Goal: Task Accomplishment & Management: Complete application form

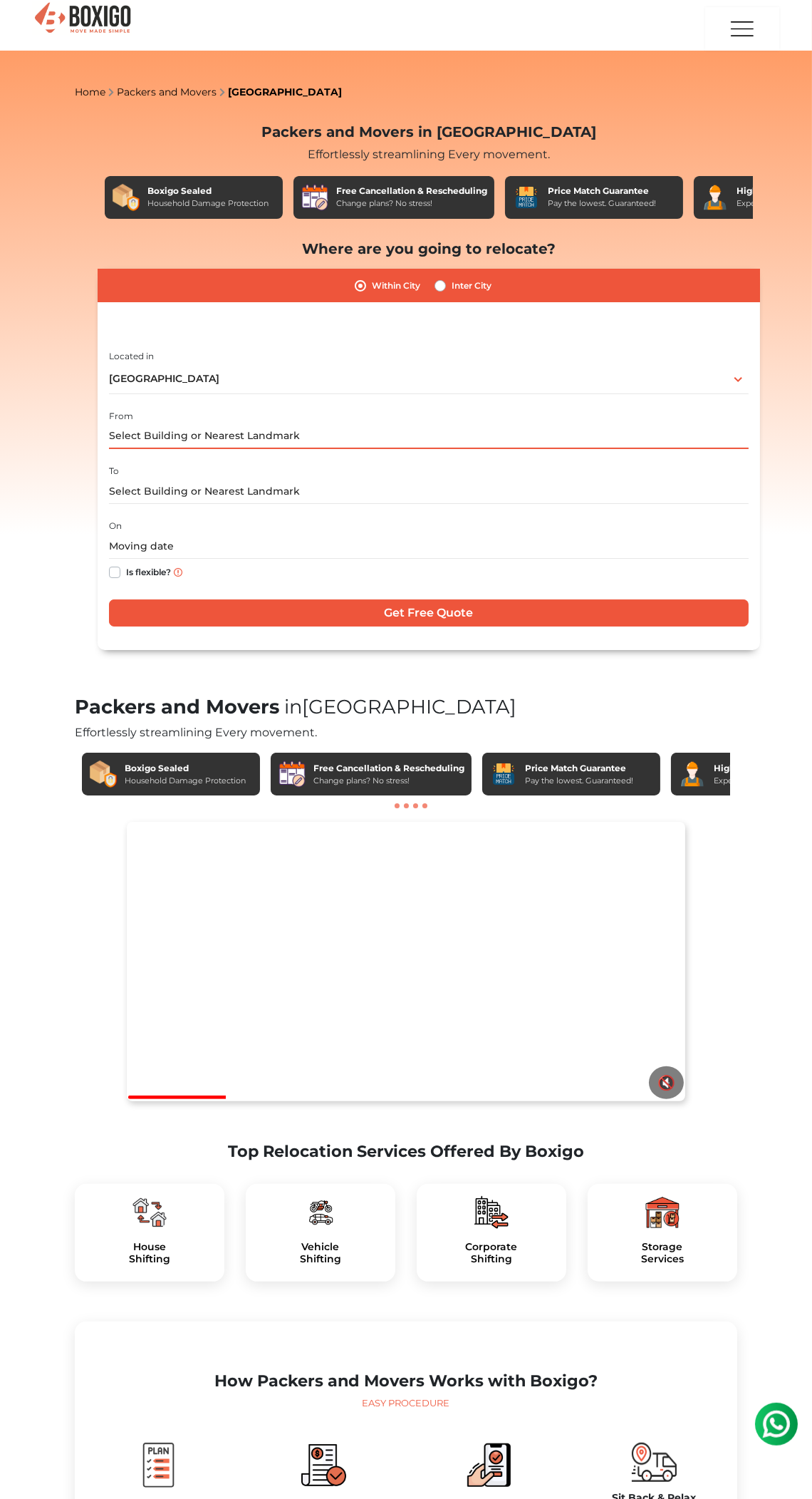
click at [493, 434] on input "text" at bounding box center [428, 436] width 640 height 24
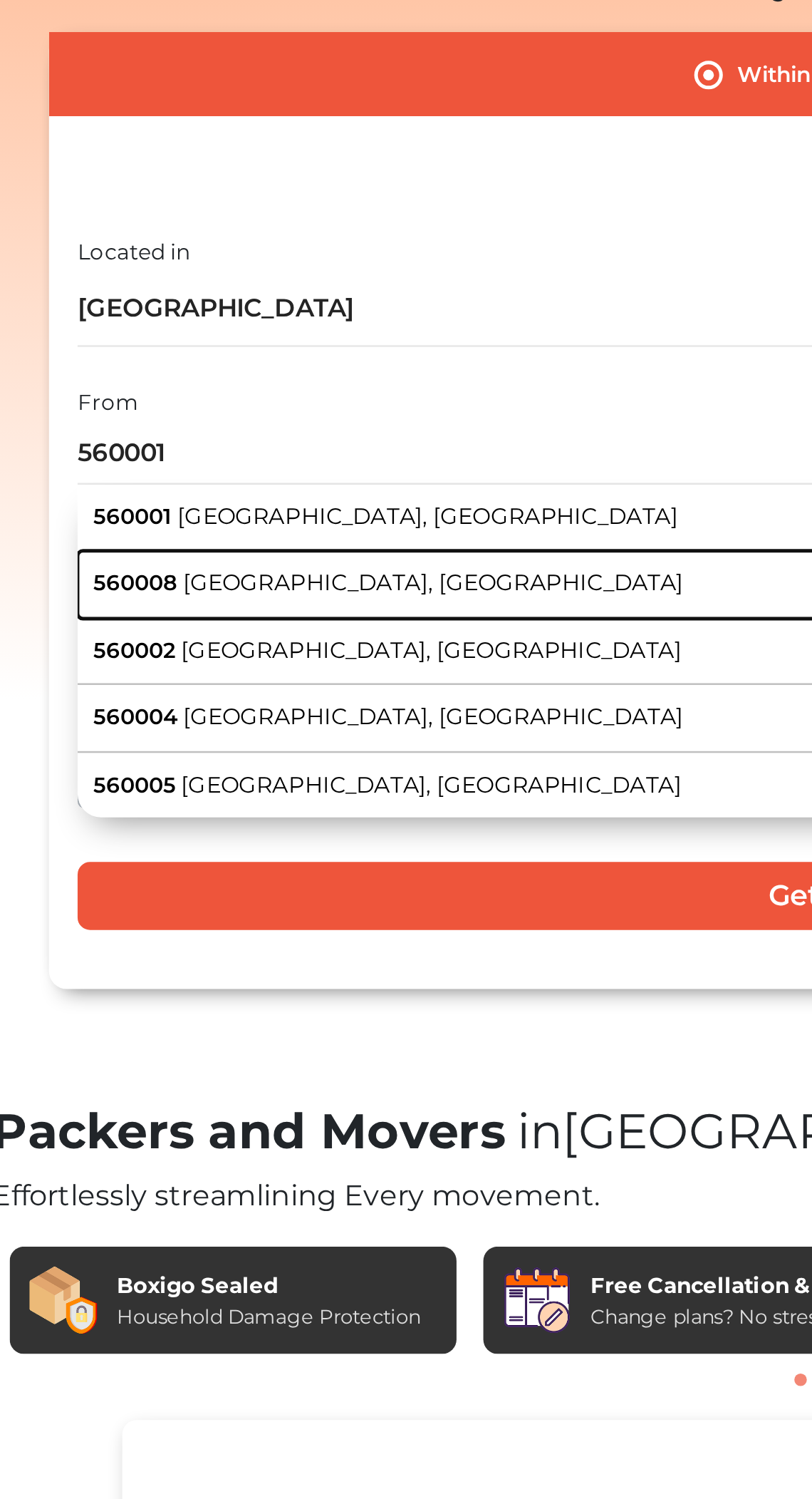
click at [241, 489] on span "[GEOGRAPHIC_DATA], [GEOGRAPHIC_DATA]" at bounding box center [251, 487] width 200 height 11
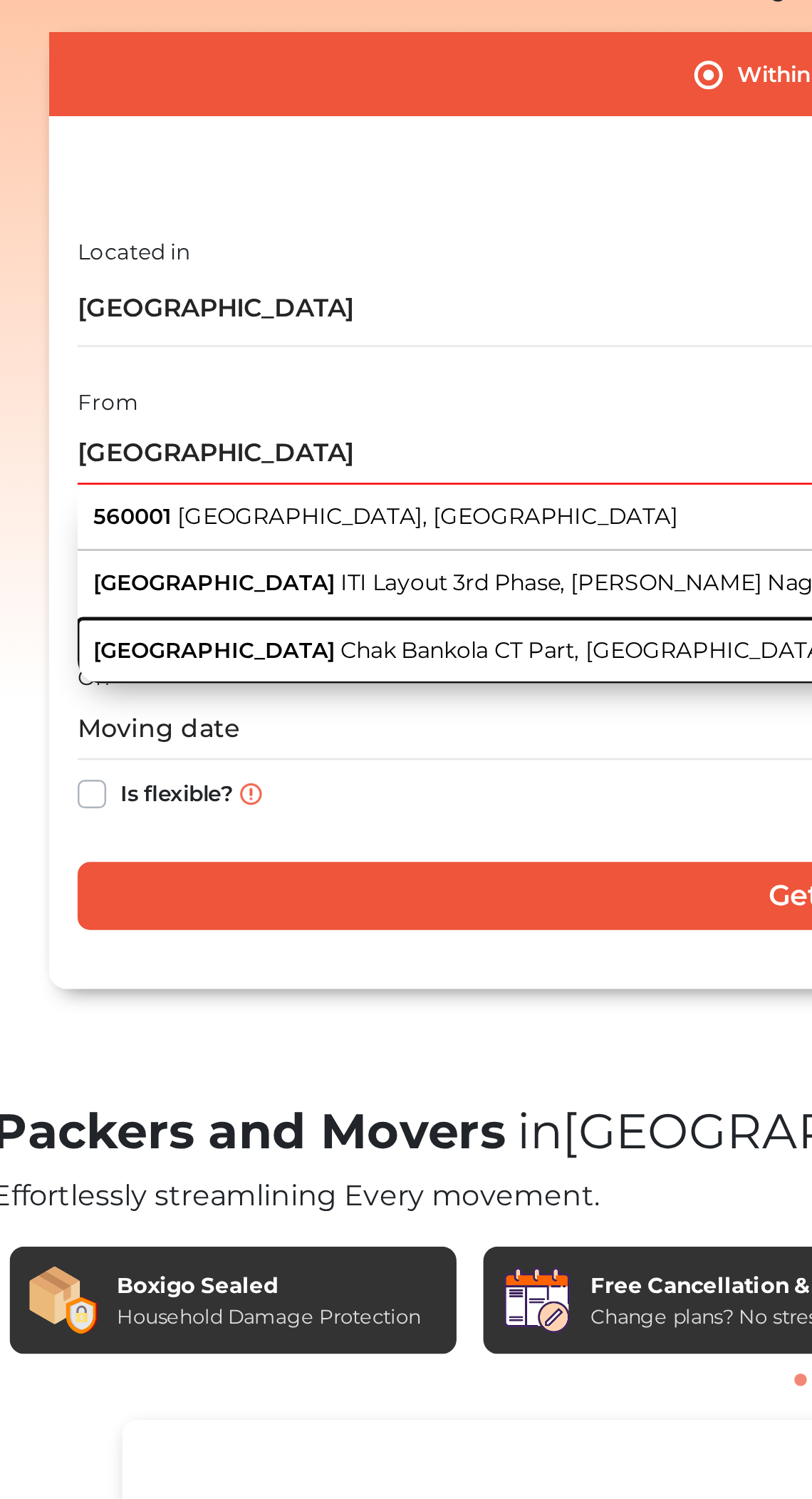
click at [241, 517] on span "Chak Bankola CT Part, [GEOGRAPHIC_DATA], [GEOGRAPHIC_DATA]" at bounding box center [361, 514] width 297 height 11
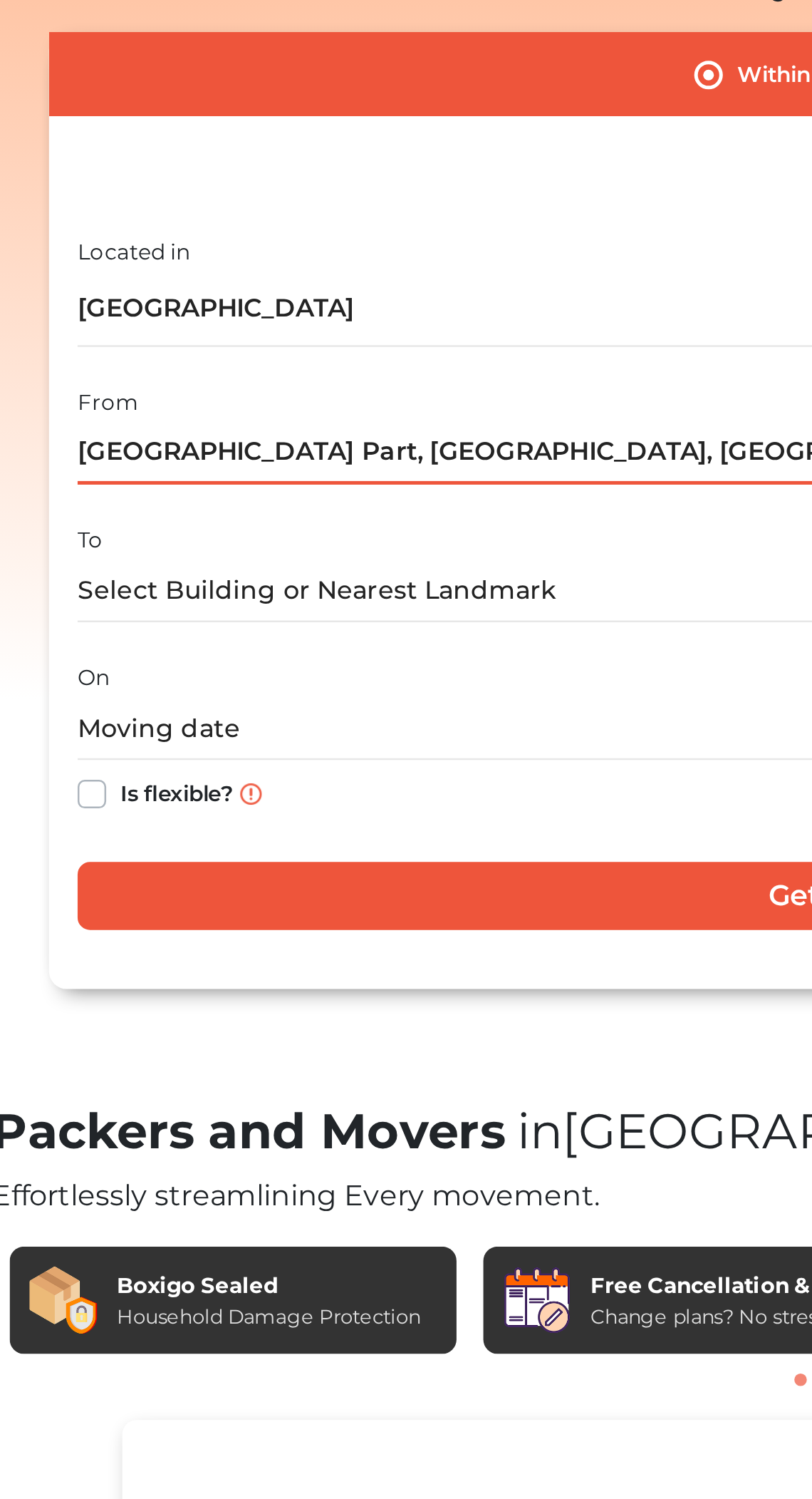
click at [276, 432] on input "[GEOGRAPHIC_DATA] Part, [GEOGRAPHIC_DATA], [GEOGRAPHIC_DATA]" at bounding box center [428, 436] width 640 height 24
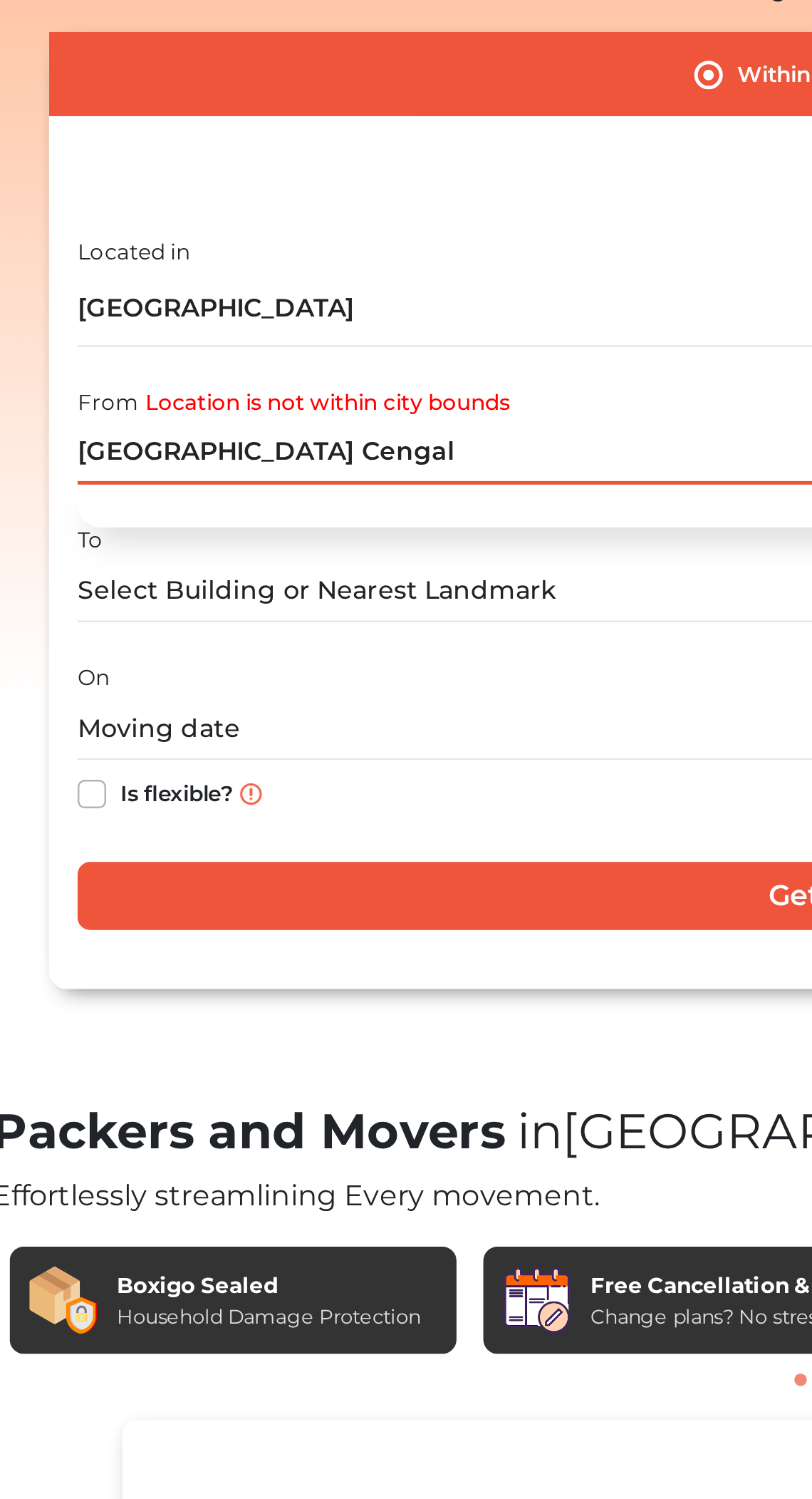
click at [325, 431] on input "[GEOGRAPHIC_DATA] Cengal" at bounding box center [428, 436] width 640 height 24
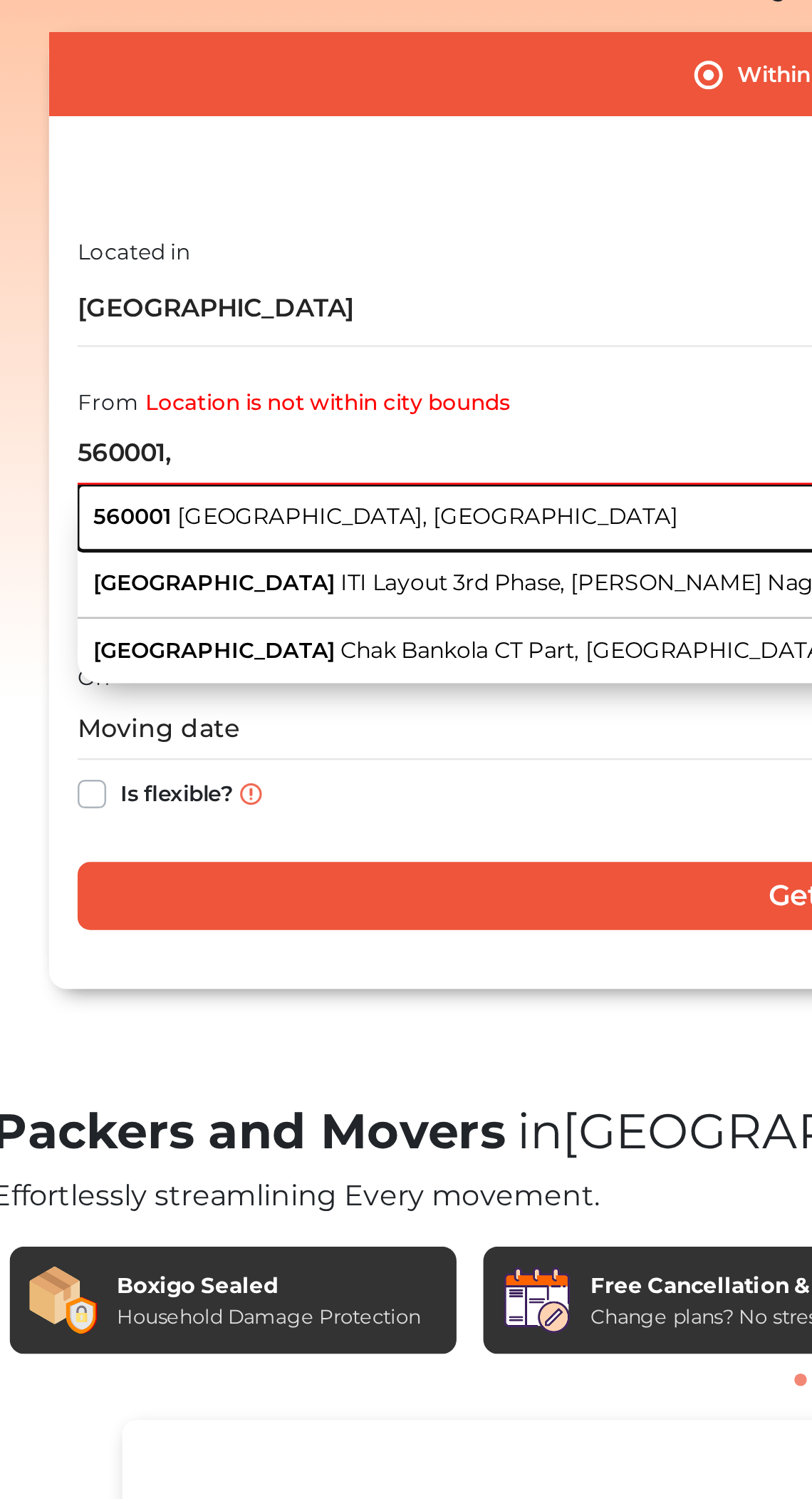
click at [239, 458] on span "[GEOGRAPHIC_DATA], [GEOGRAPHIC_DATA]" at bounding box center [249, 461] width 200 height 11
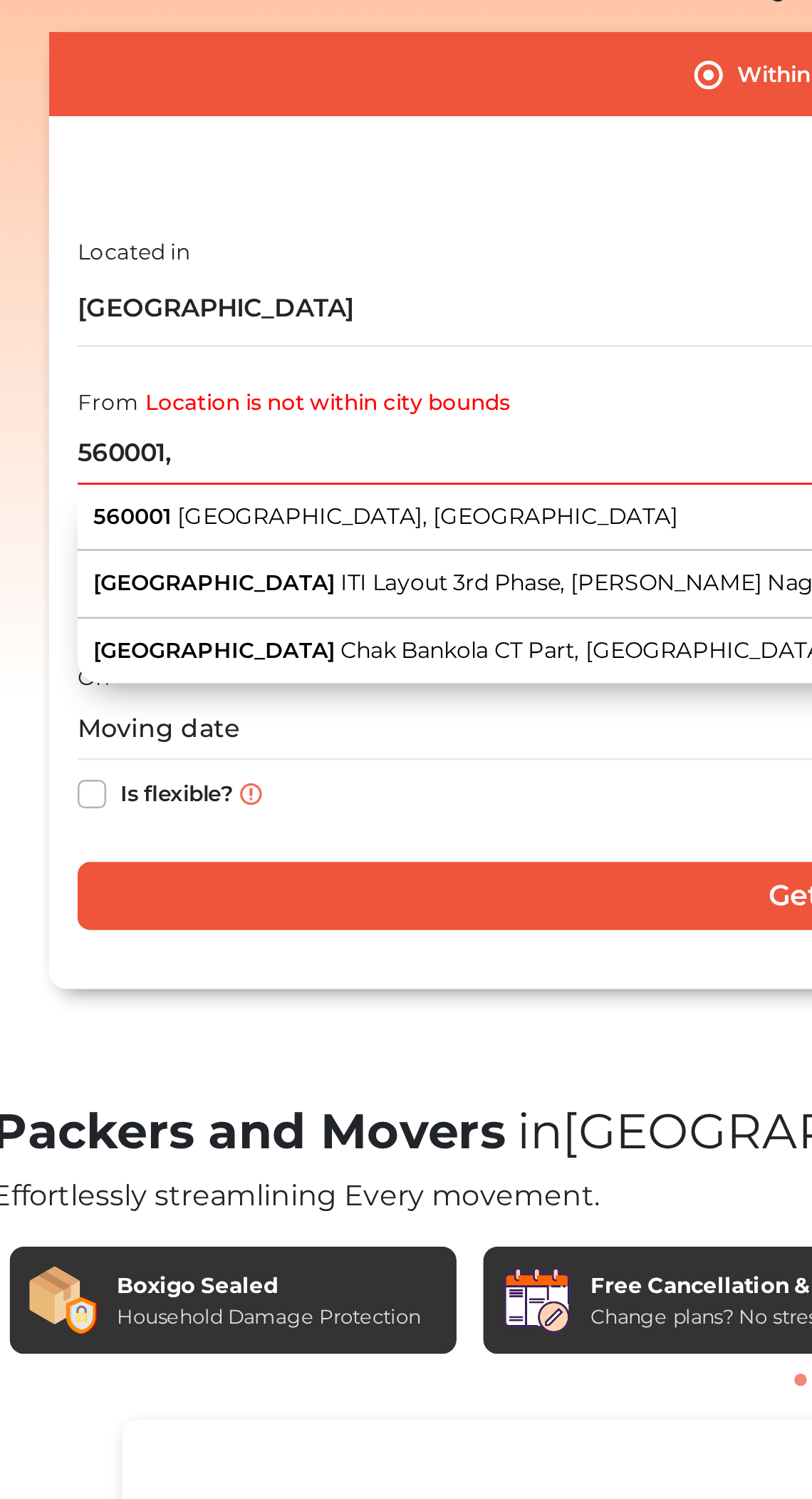
type input "[GEOGRAPHIC_DATA]"
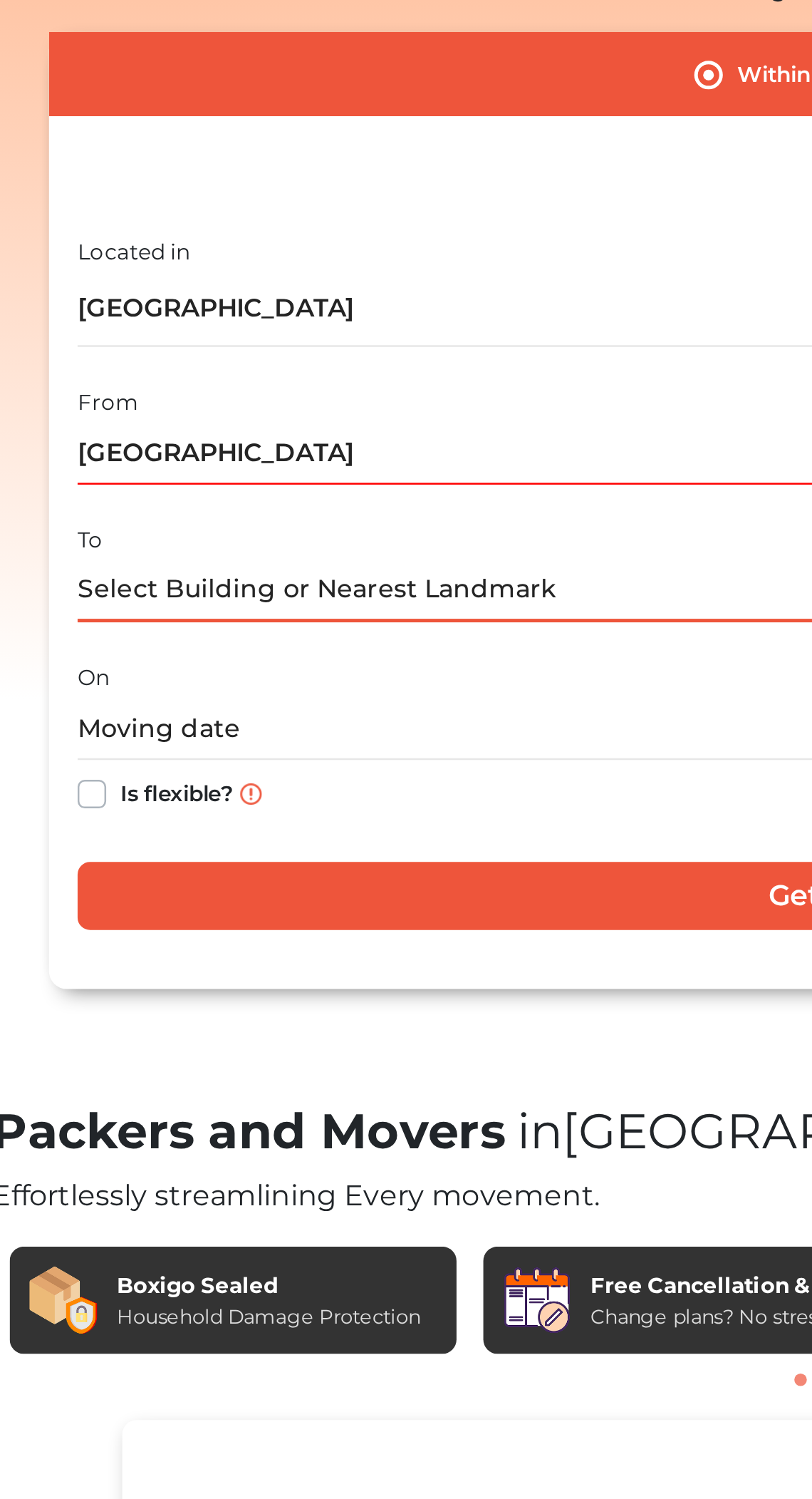
click at [269, 489] on input "text" at bounding box center [428, 491] width 640 height 24
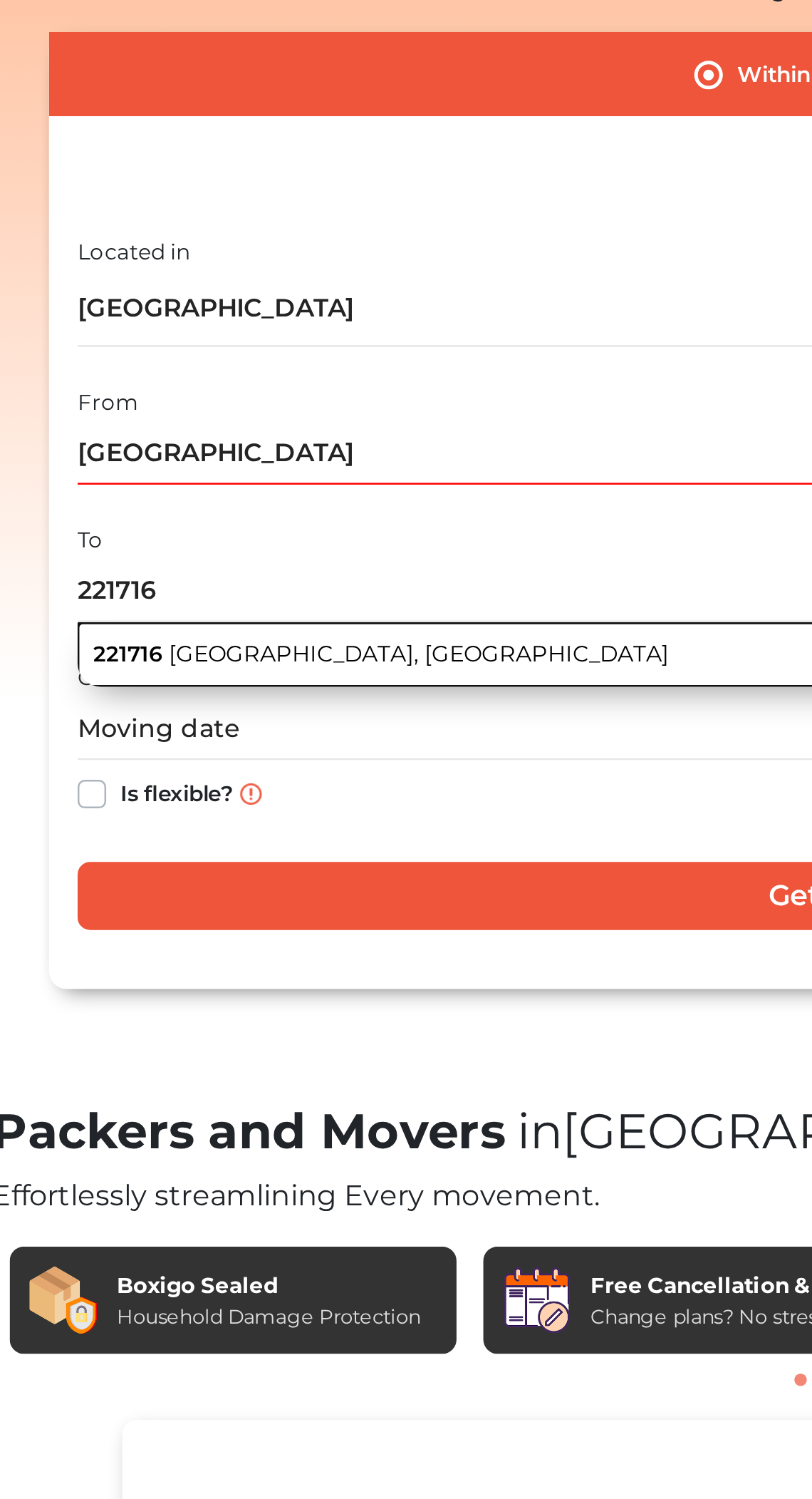
click at [255, 511] on button "221716 [GEOGRAPHIC_DATA], [GEOGRAPHIC_DATA]" at bounding box center [428, 516] width 640 height 26
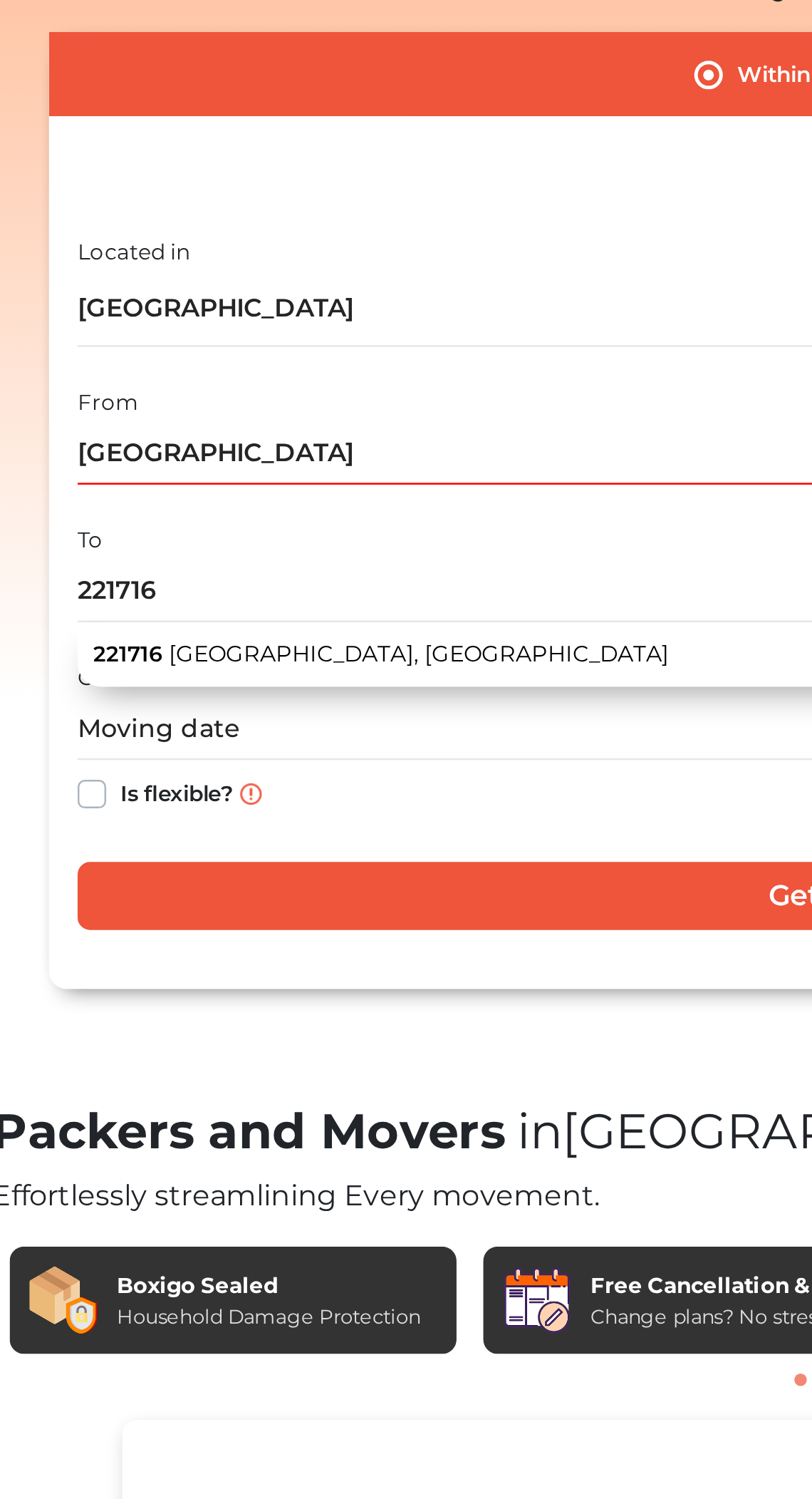
type input "[GEOGRAPHIC_DATA], [GEOGRAPHIC_DATA]"
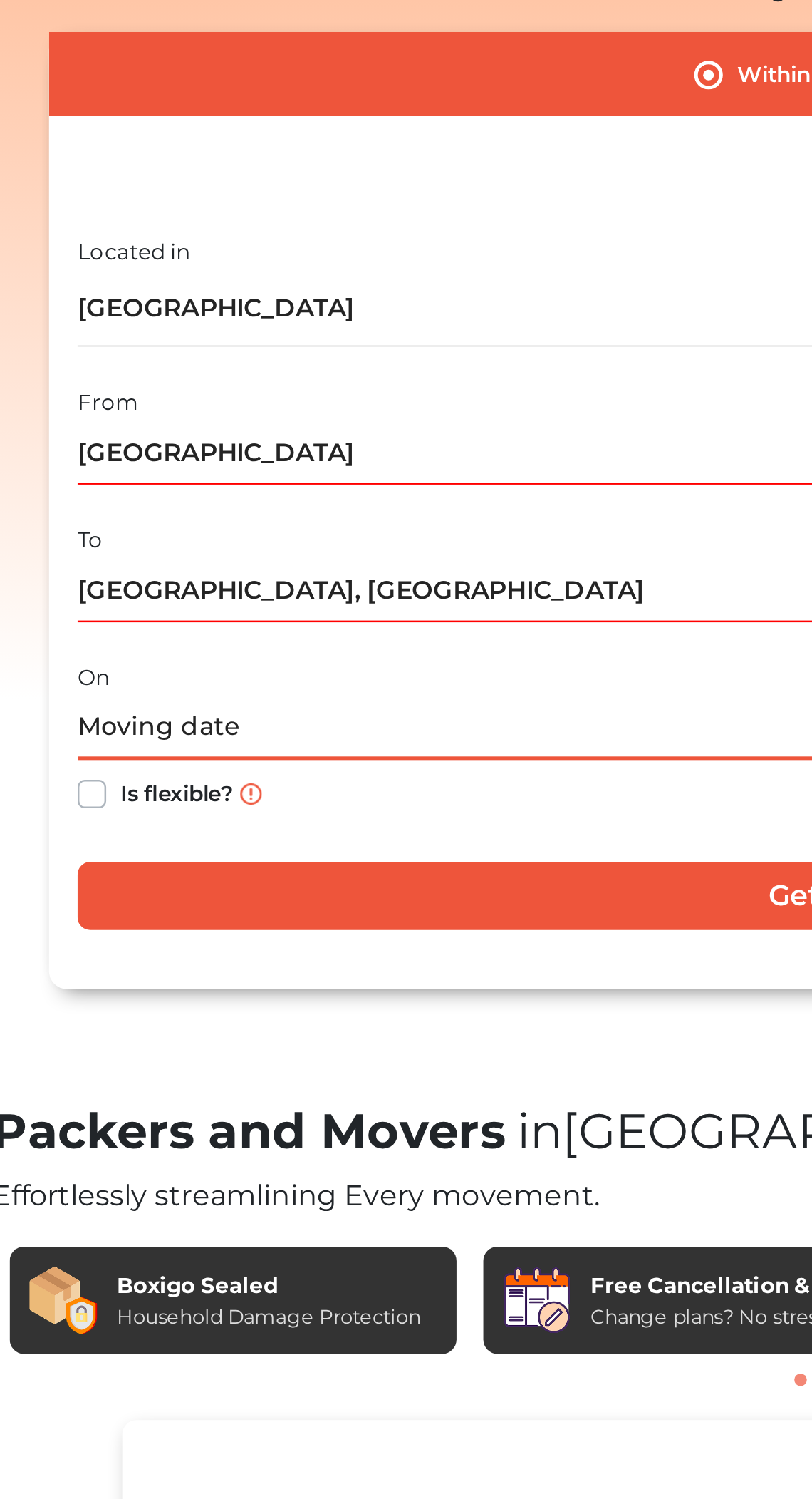
click at [260, 543] on input "text" at bounding box center [428, 546] width 640 height 24
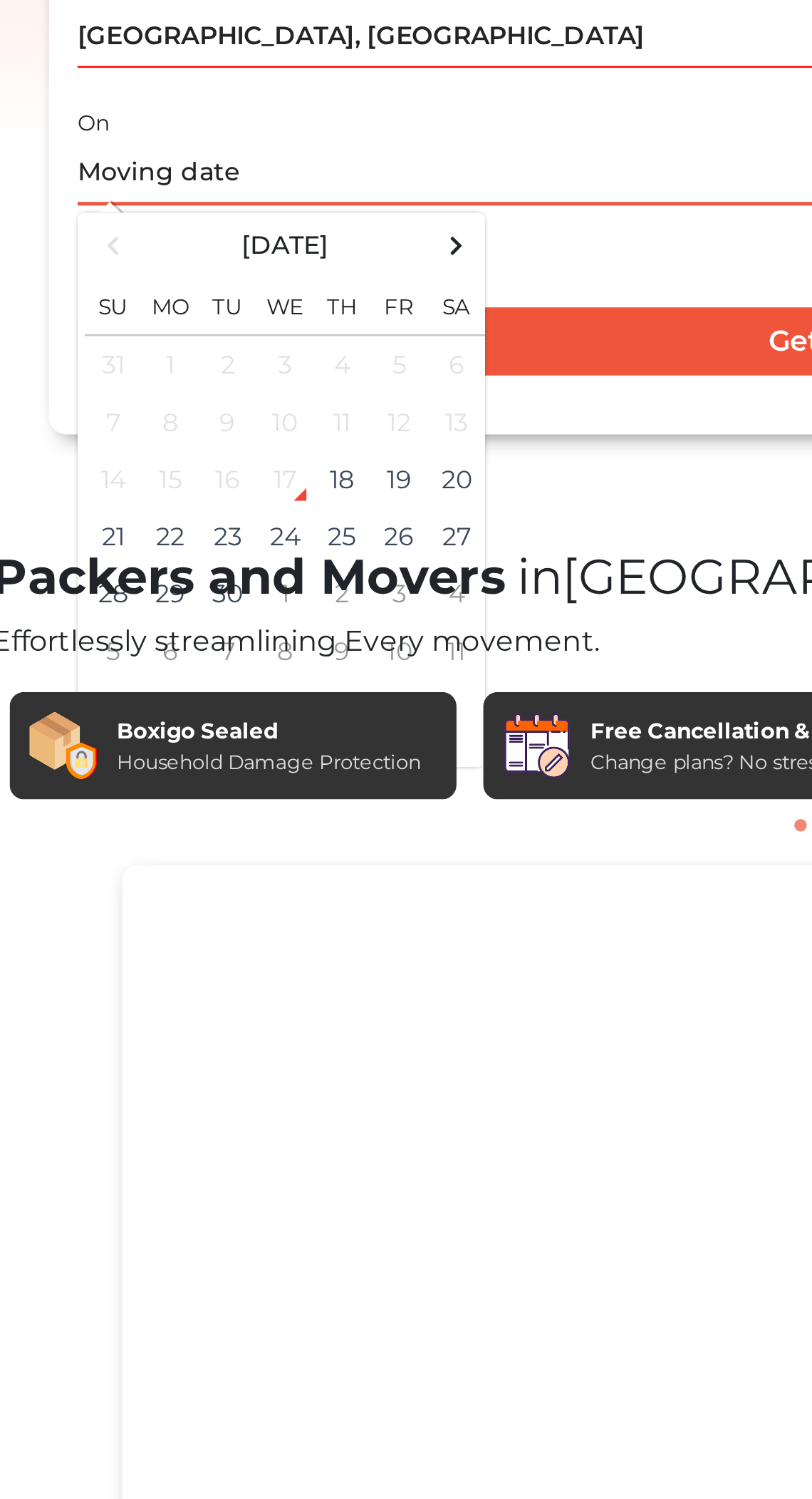
click at [264, 671] on td "20" at bounding box center [260, 667] width 23 height 23
type input "[DATE] 12:00 AM"
click at [263, 671] on td "20" at bounding box center [260, 667] width 23 height 23
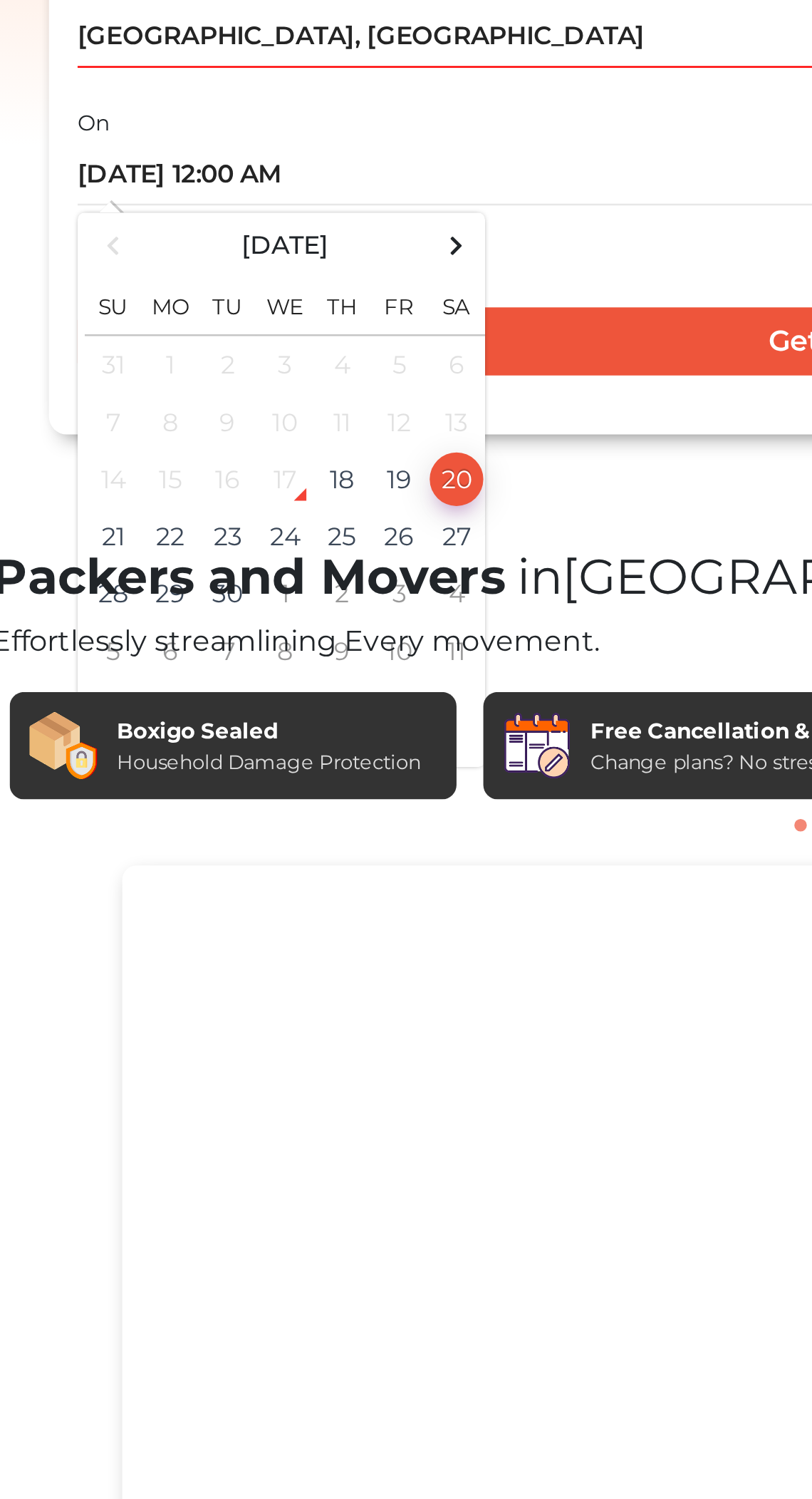
click at [344, 574] on div "Is flexible?" at bounding box center [428, 572] width 640 height 27
click at [357, 600] on input "Get Free Quote" at bounding box center [428, 613] width 640 height 27
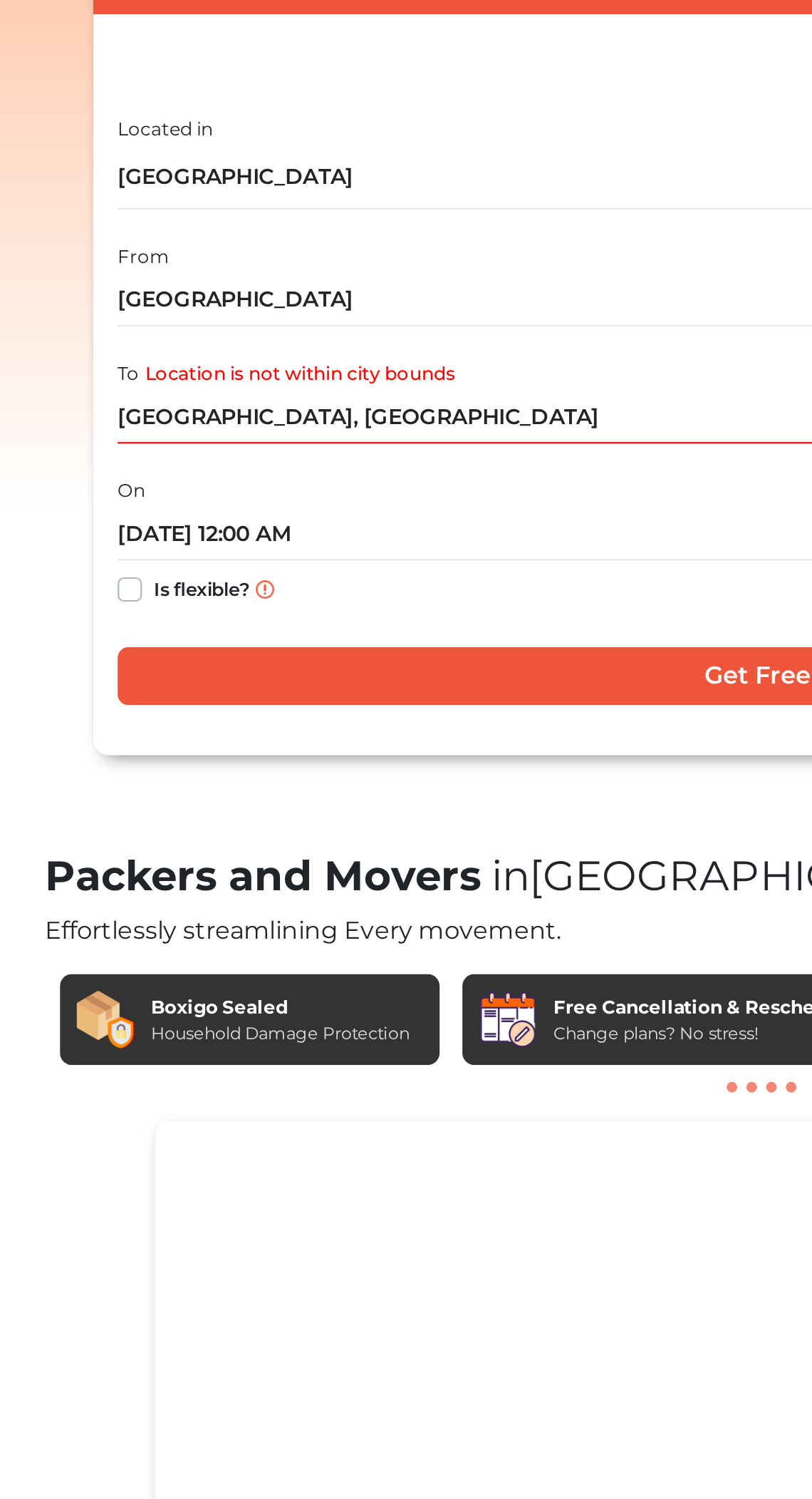
click at [126, 573] on label "Is flexible?" at bounding box center [149, 570] width 45 height 15
click at [114, 573] on input "Is flexible?" at bounding box center [115, 570] width 12 height 15
checkbox input "true"
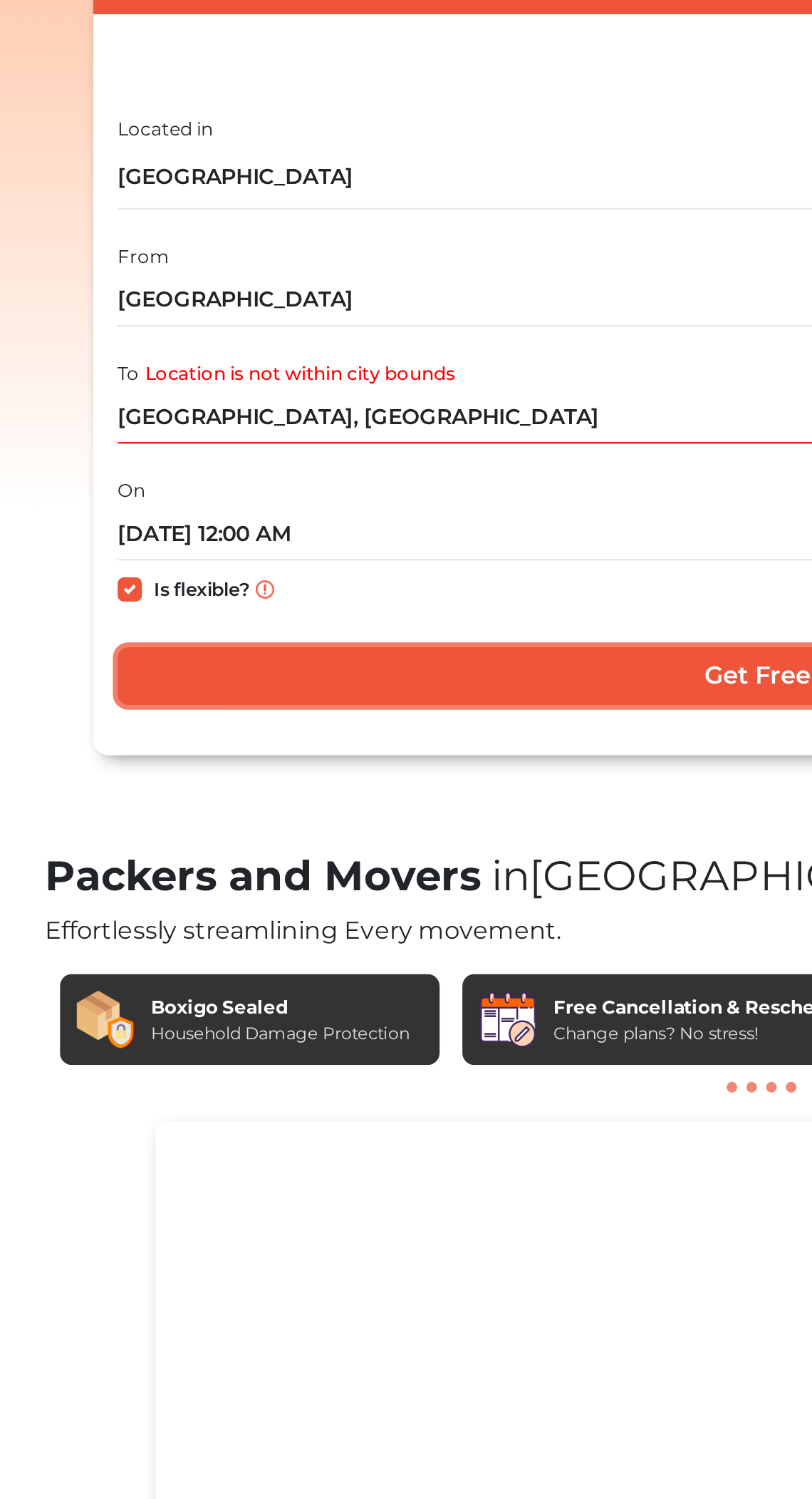
click at [263, 603] on input "Get Free Quote" at bounding box center [428, 613] width 640 height 27
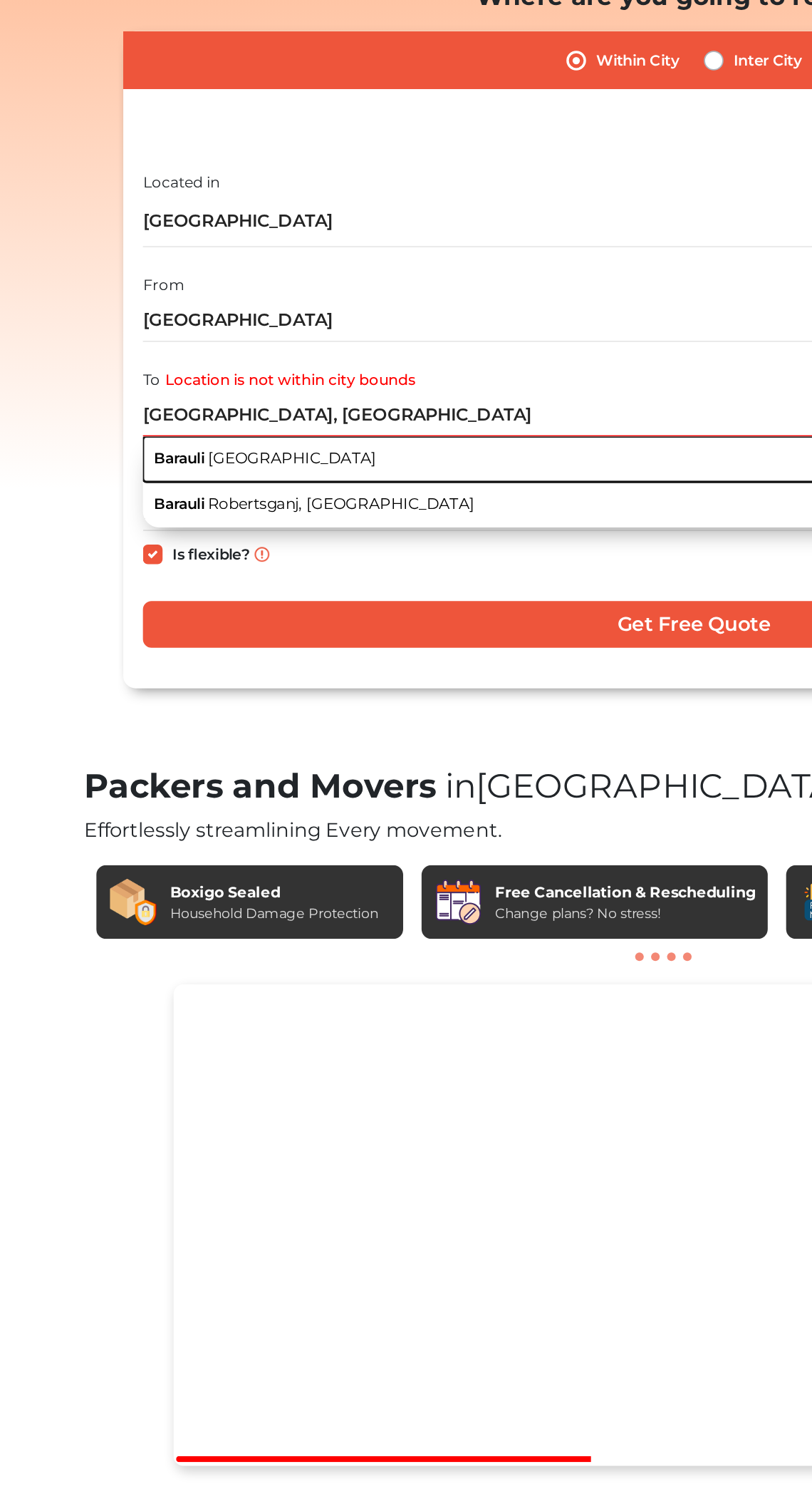
click at [182, 520] on span "[GEOGRAPHIC_DATA]" at bounding box center [196, 516] width 98 height 11
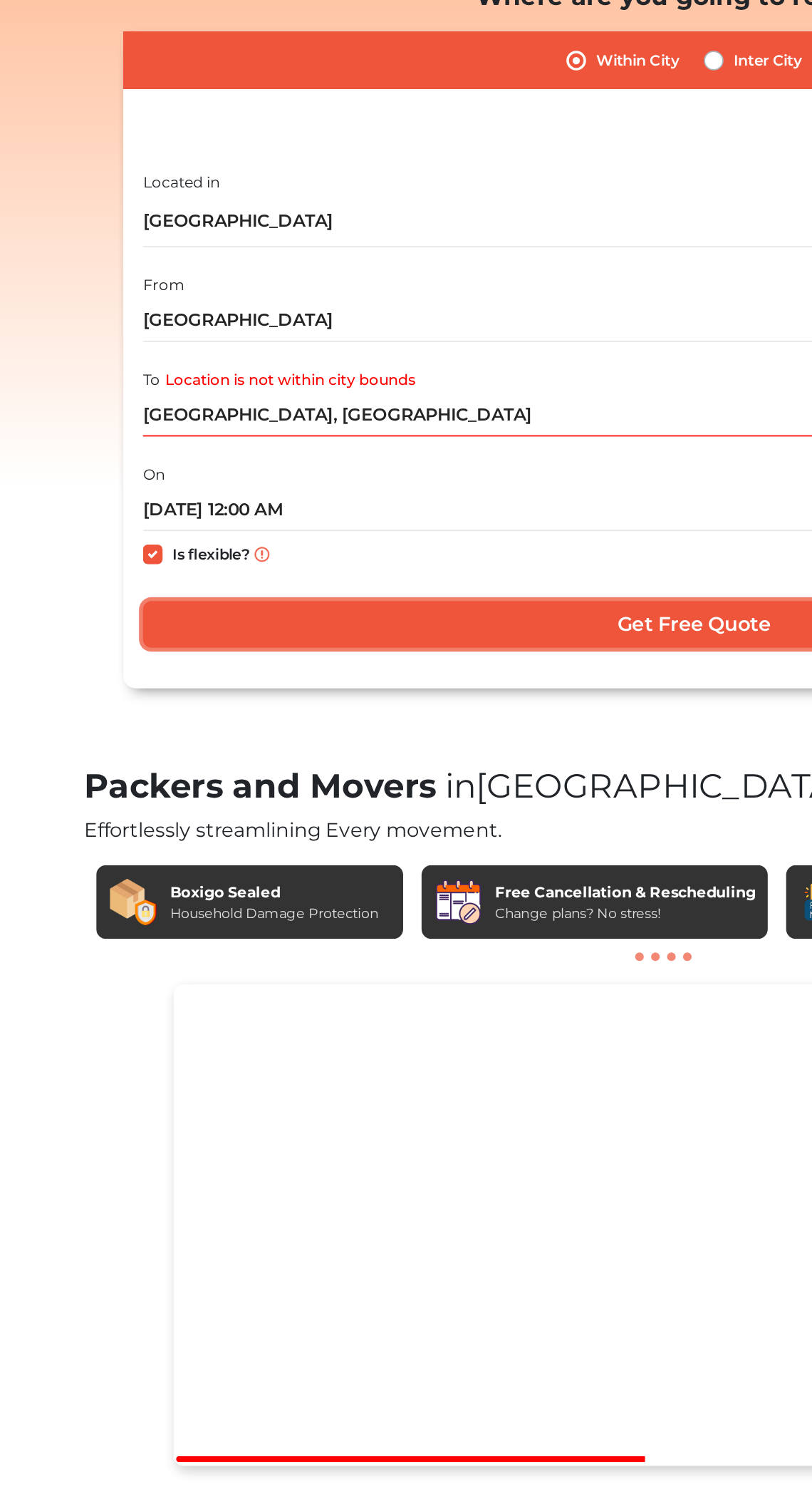
click at [354, 612] on input "Get Free Quote" at bounding box center [428, 613] width 640 height 27
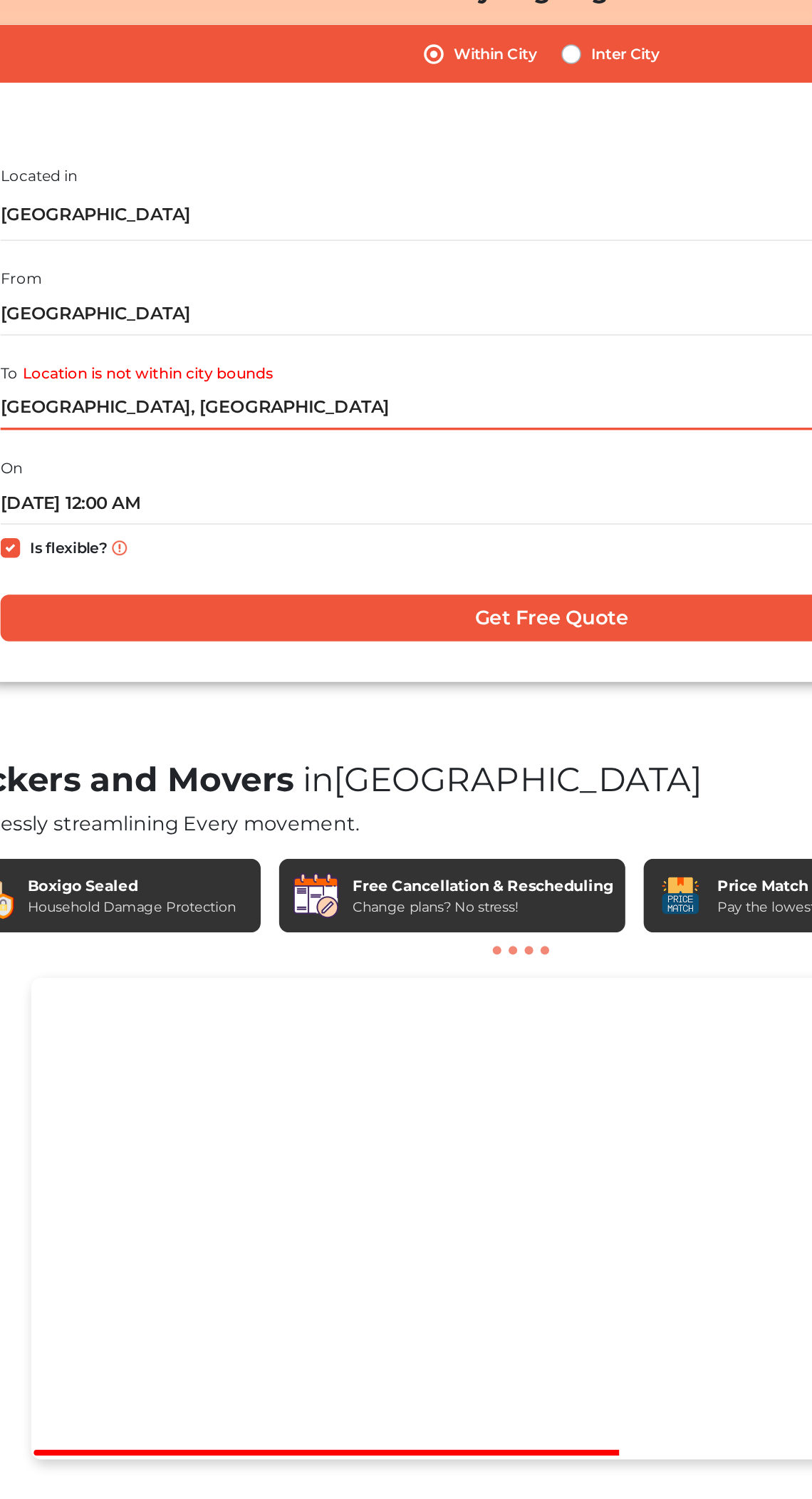
click at [287, 494] on input "[GEOGRAPHIC_DATA], [GEOGRAPHIC_DATA]" at bounding box center [428, 491] width 640 height 24
type input "B"
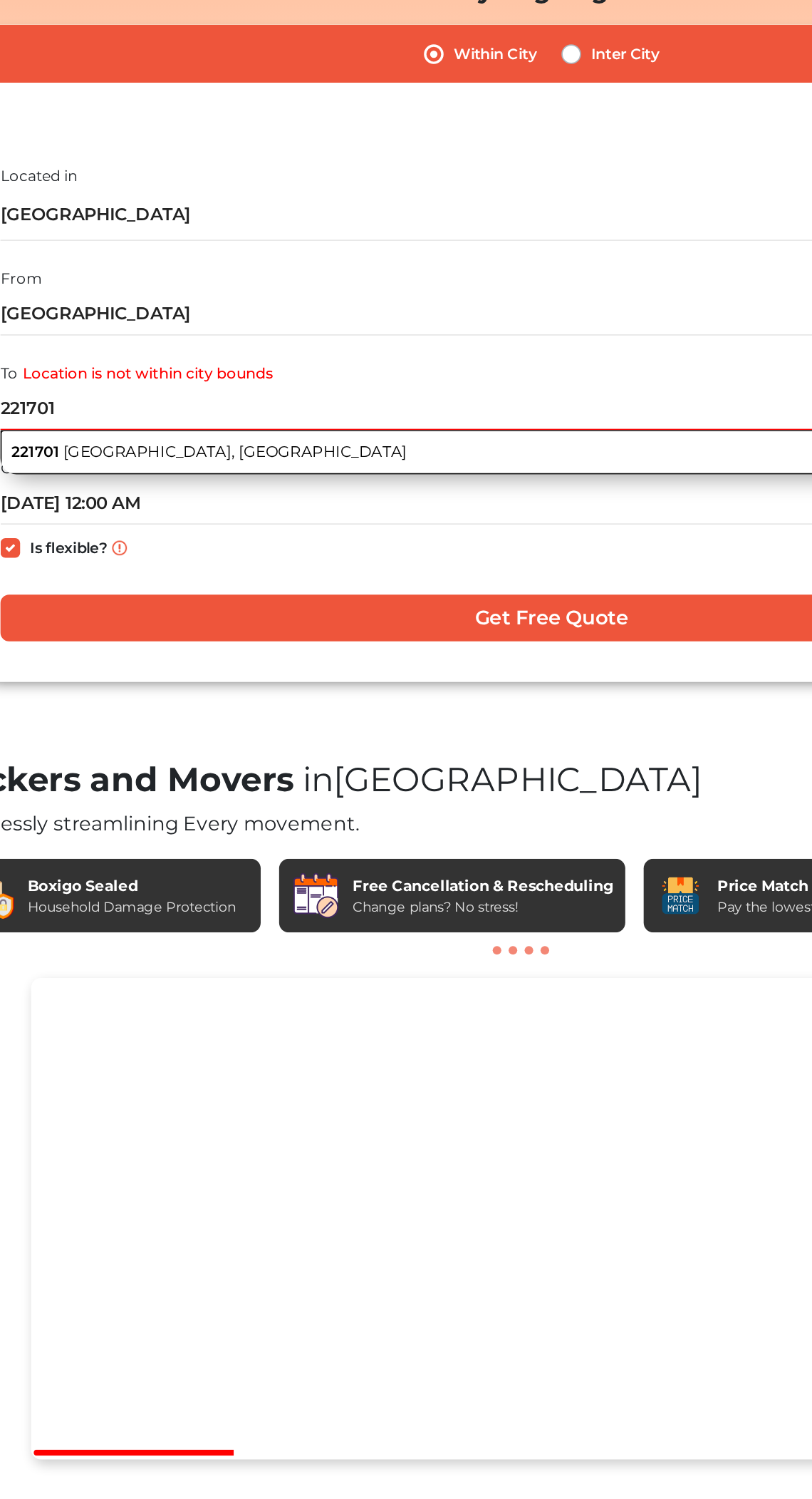
click at [255, 518] on button "221701 [GEOGRAPHIC_DATA], [GEOGRAPHIC_DATA]" at bounding box center [428, 516] width 640 height 26
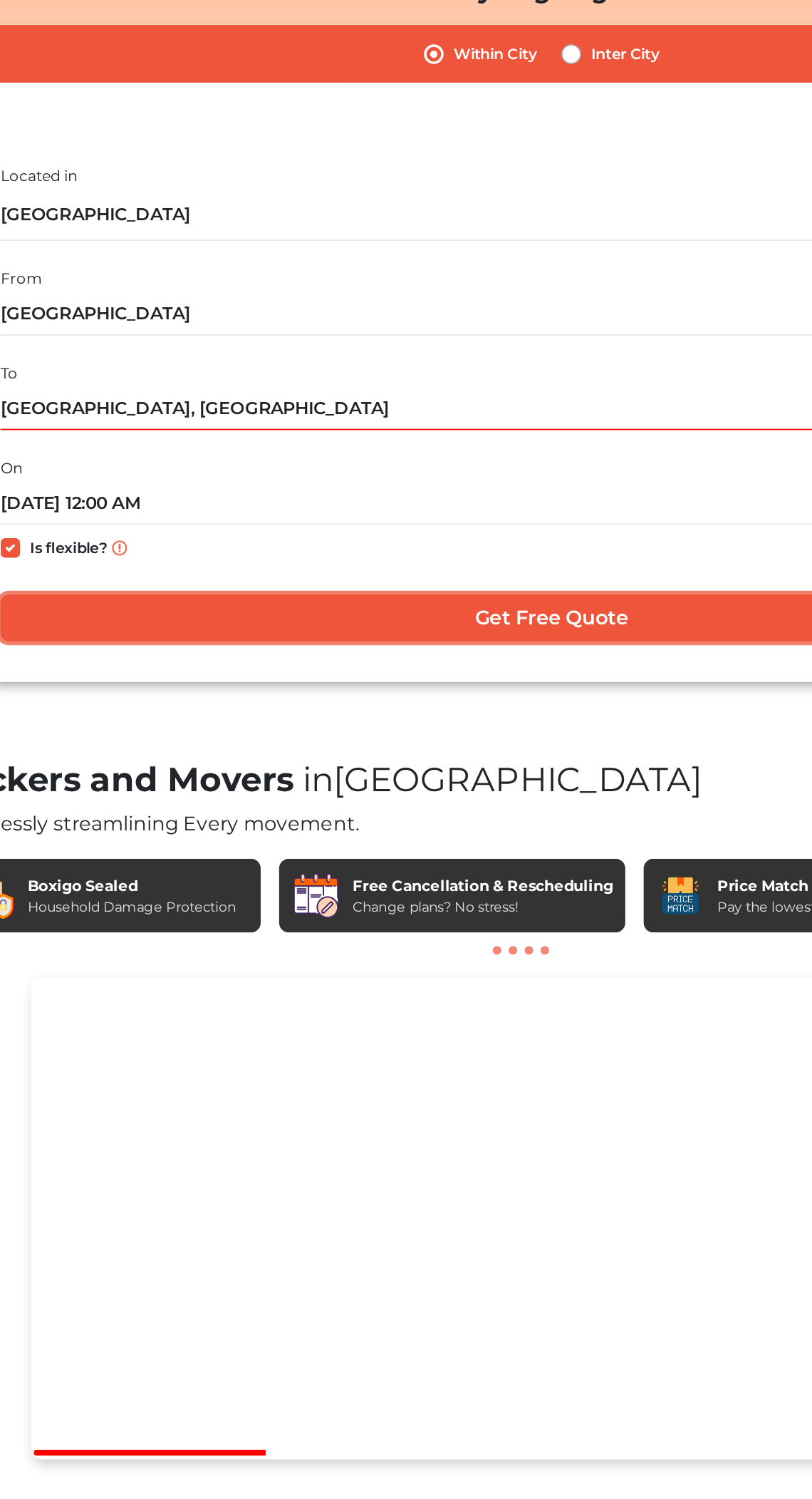
click at [423, 613] on input "Get Free Quote" at bounding box center [428, 613] width 640 height 27
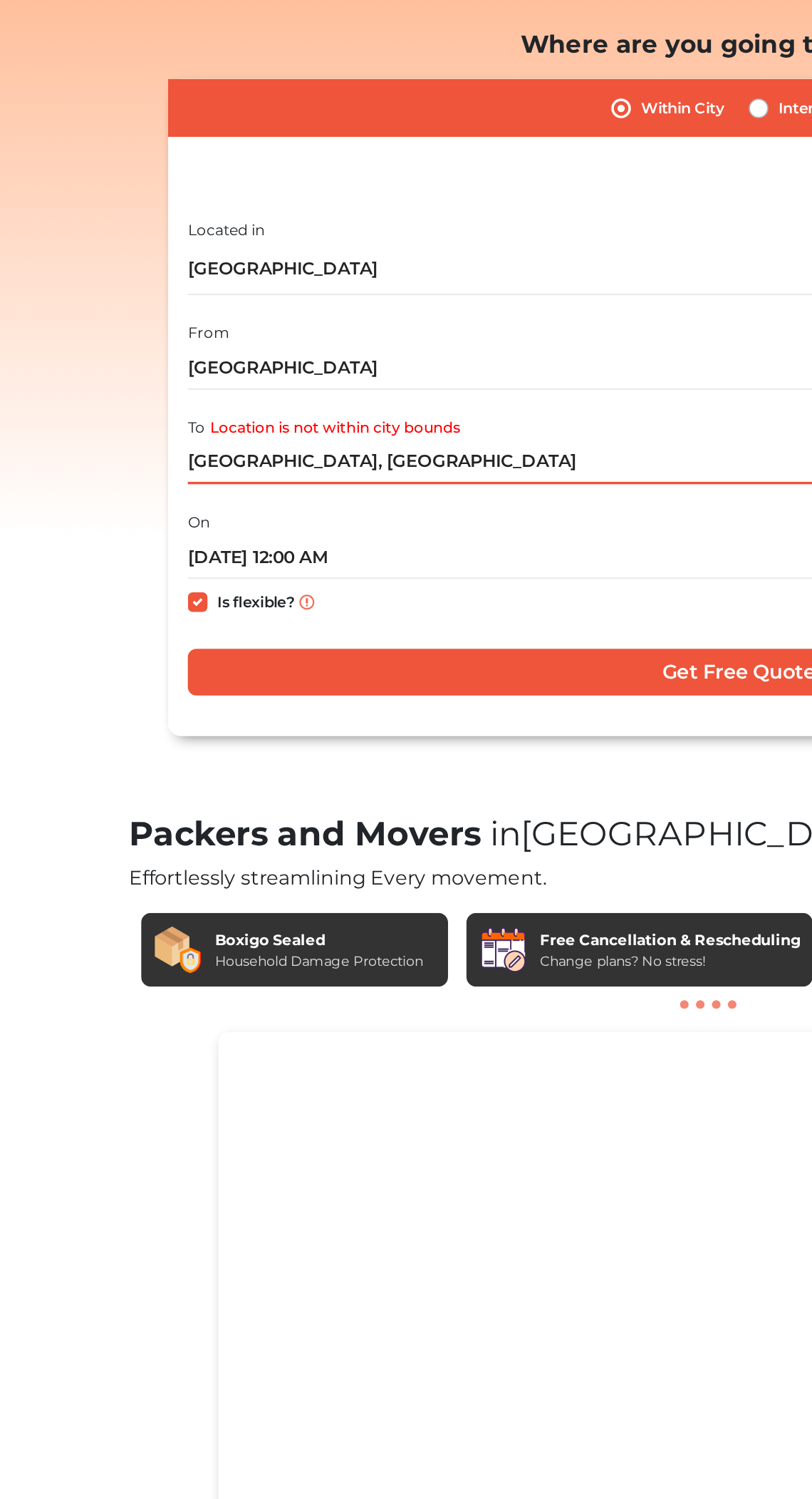
click at [305, 490] on input "[GEOGRAPHIC_DATA], [GEOGRAPHIC_DATA]" at bounding box center [428, 491] width 640 height 24
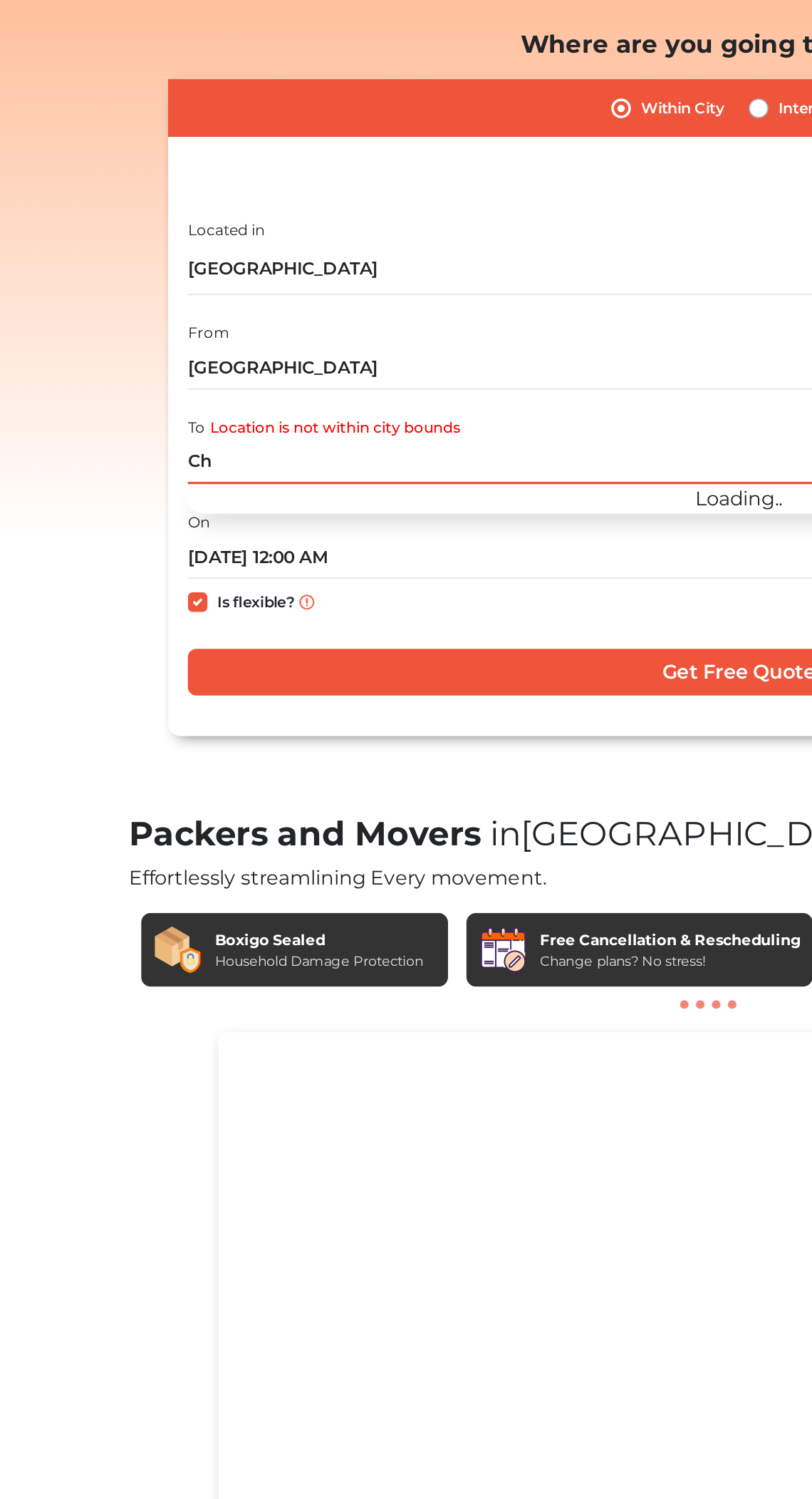
type input "C"
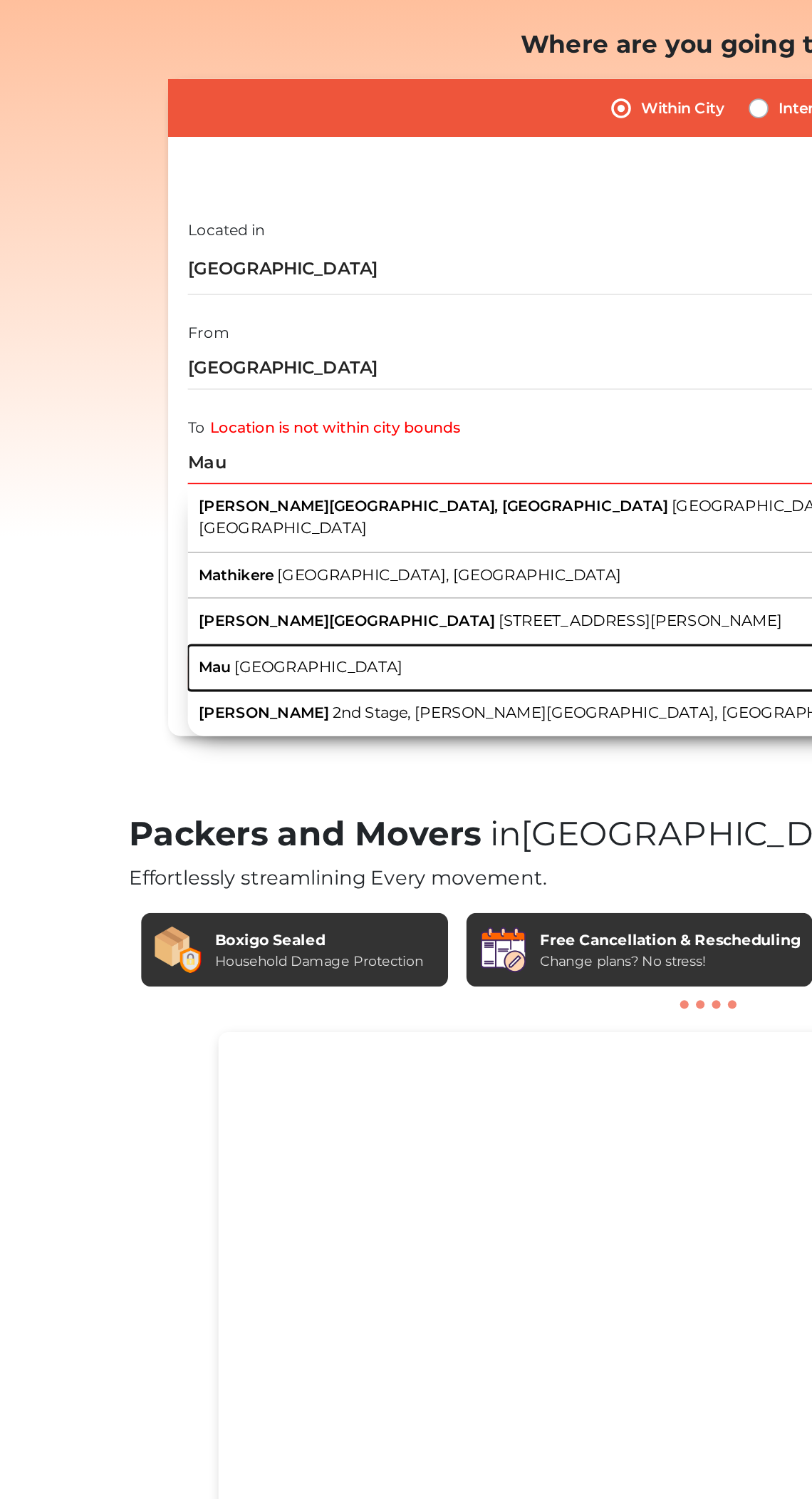
click at [183, 604] on span "[GEOGRAPHIC_DATA]" at bounding box center [185, 609] width 98 height 11
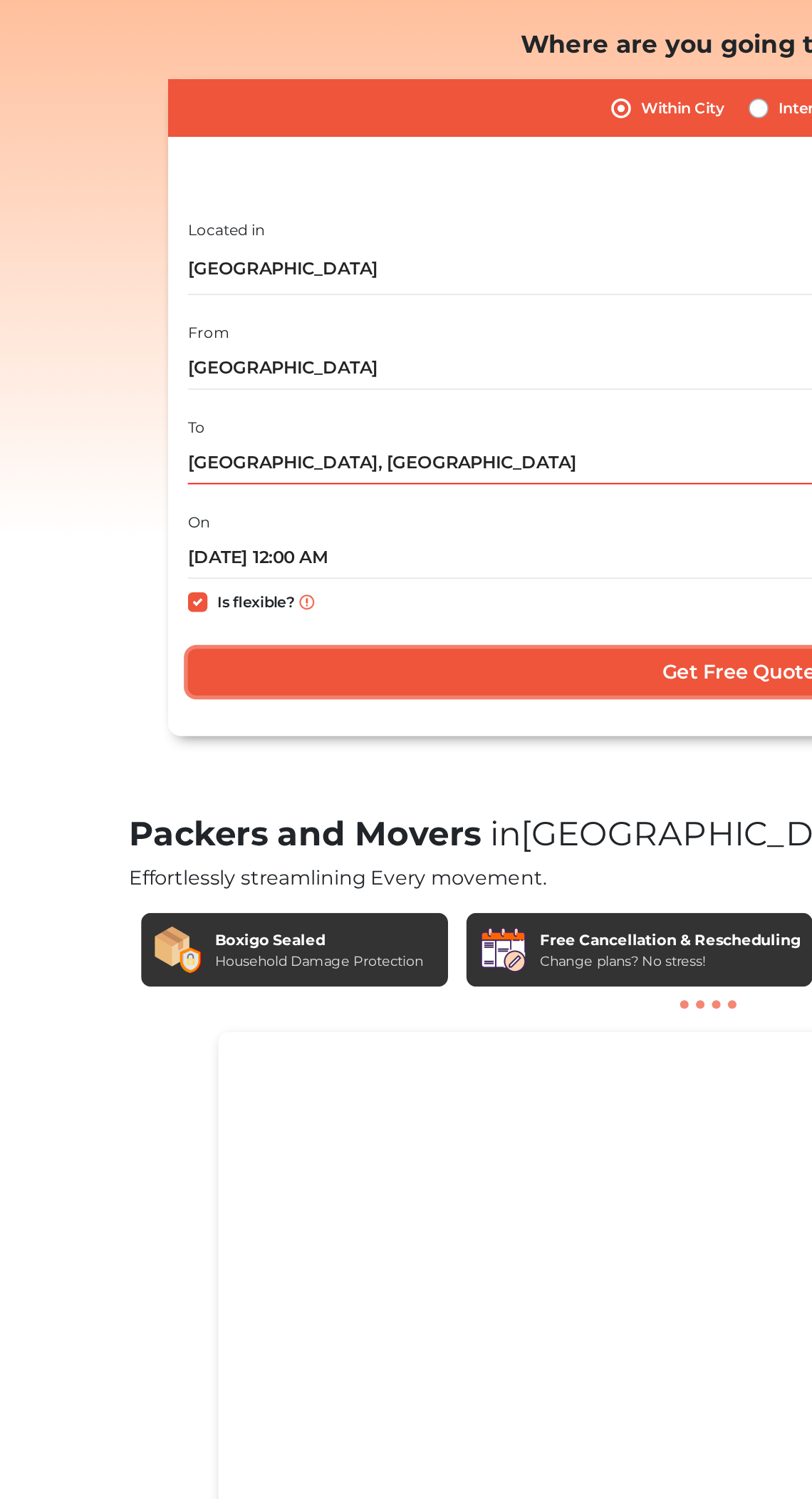
click at [325, 610] on input "Get Free Quote" at bounding box center [428, 613] width 640 height 27
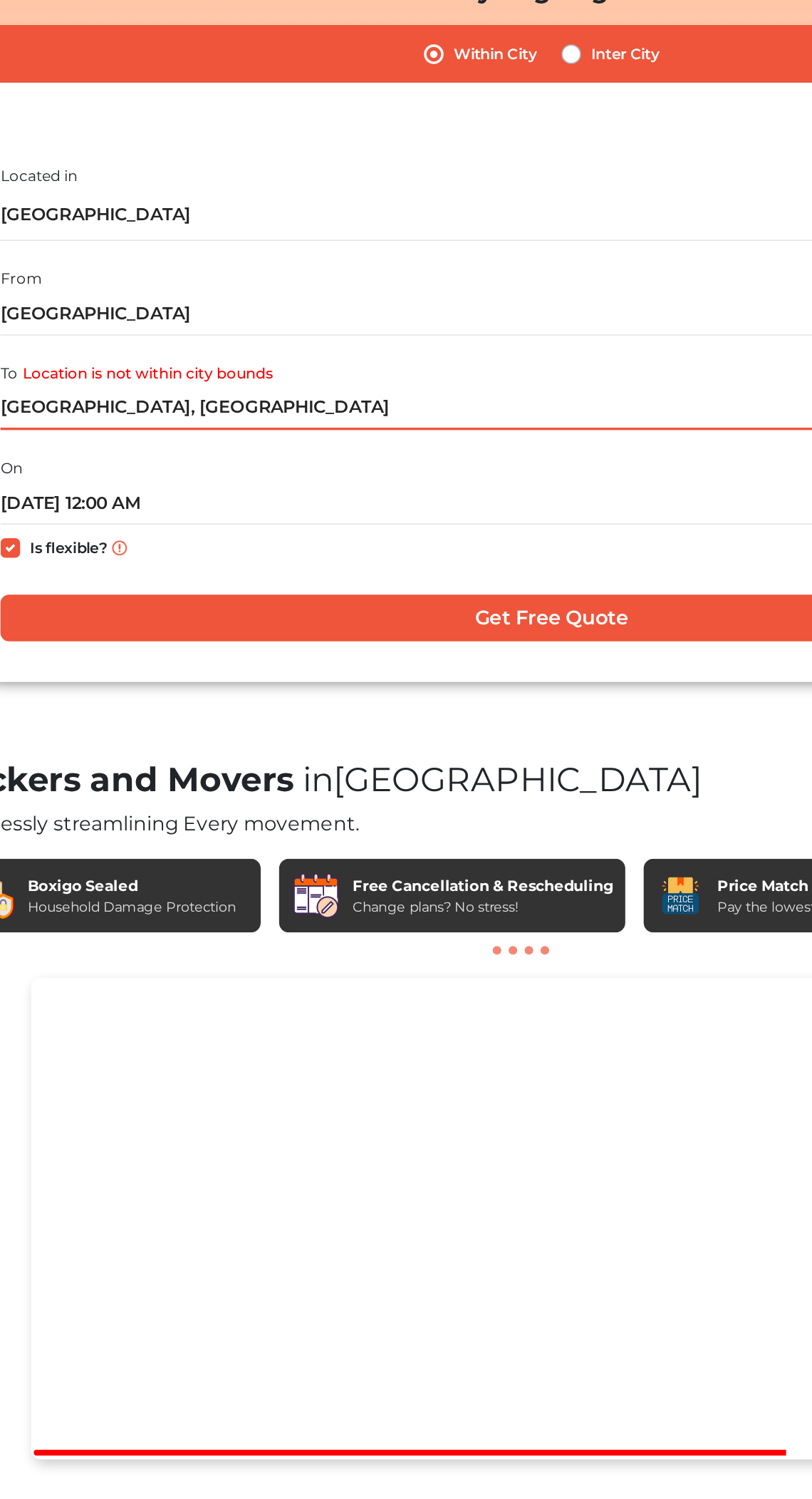
click at [405, 491] on input "[GEOGRAPHIC_DATA], [GEOGRAPHIC_DATA]" at bounding box center [428, 491] width 640 height 24
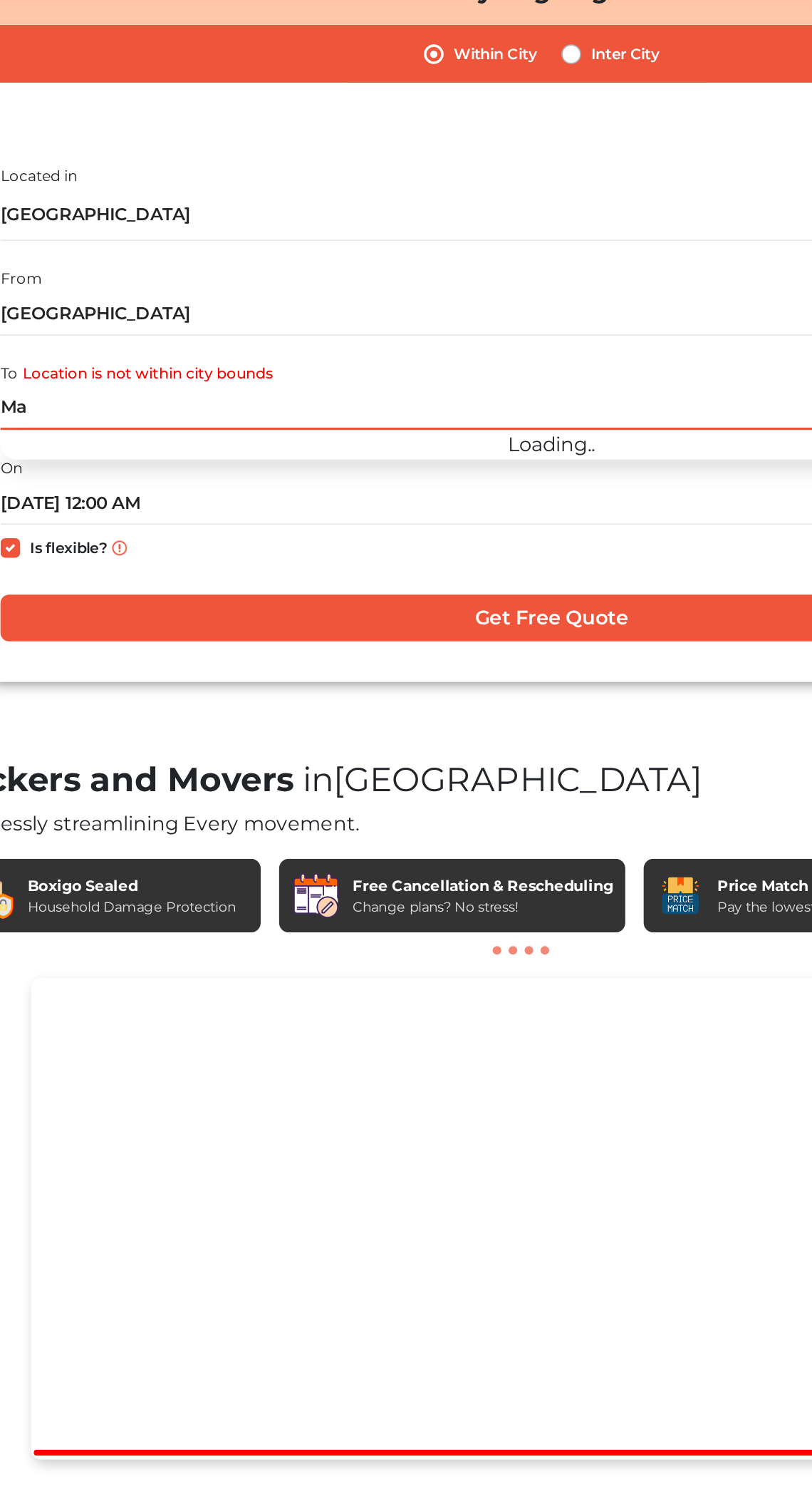
type input "M"
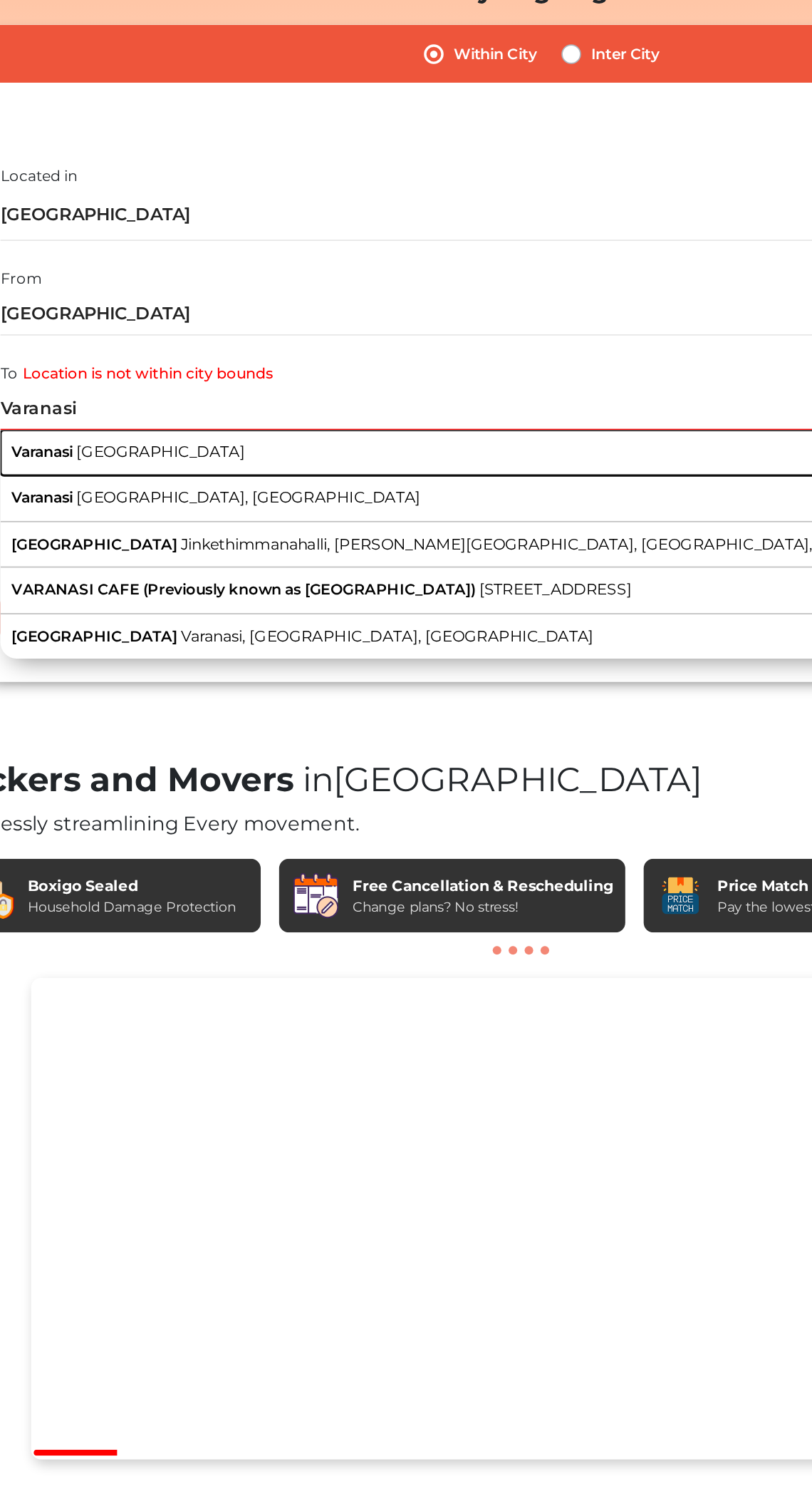
click at [195, 520] on span "[GEOGRAPHIC_DATA]" at bounding box center [202, 516] width 98 height 11
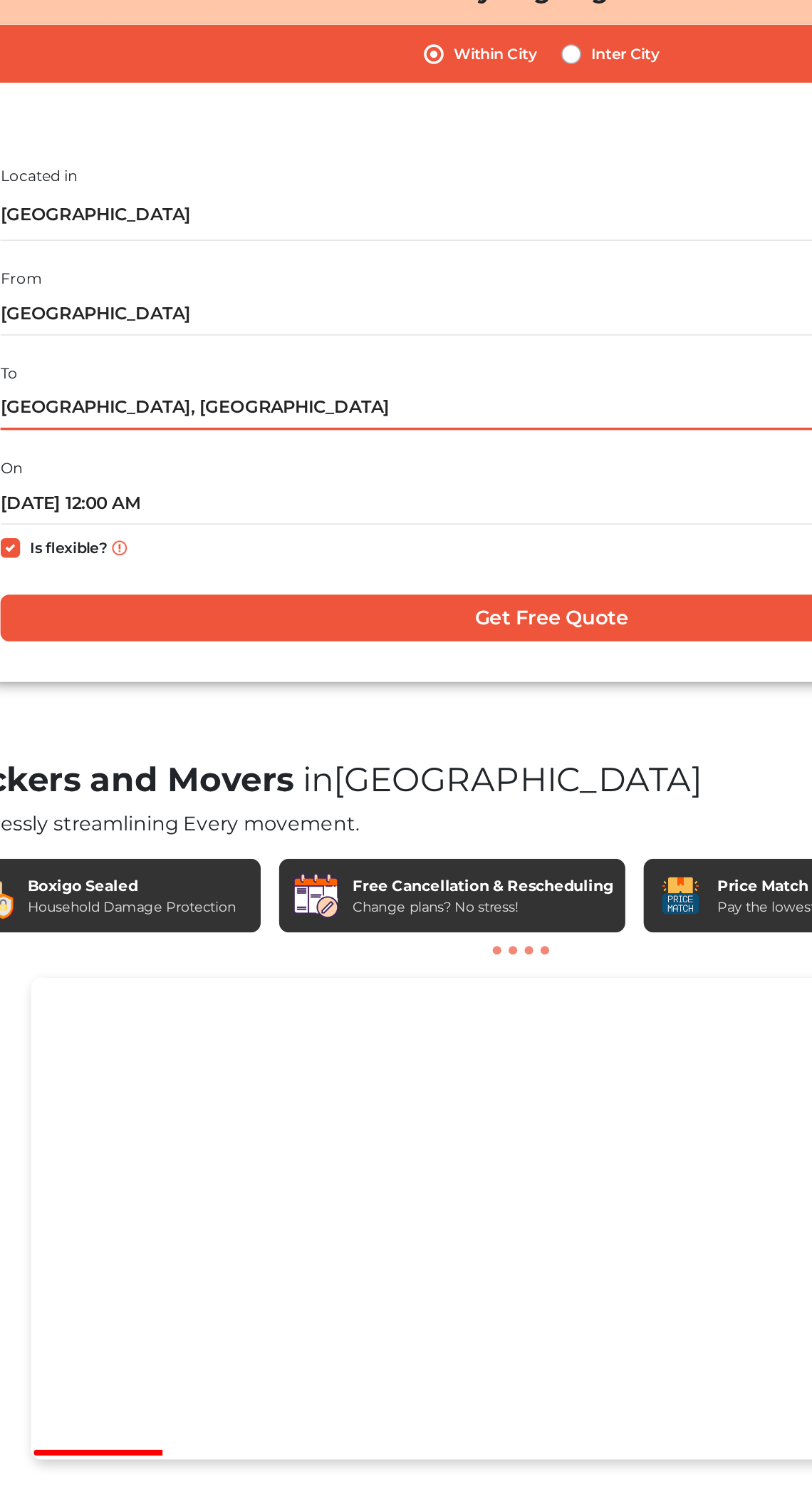
click at [357, 487] on input "[GEOGRAPHIC_DATA], [GEOGRAPHIC_DATA]" at bounding box center [428, 491] width 640 height 24
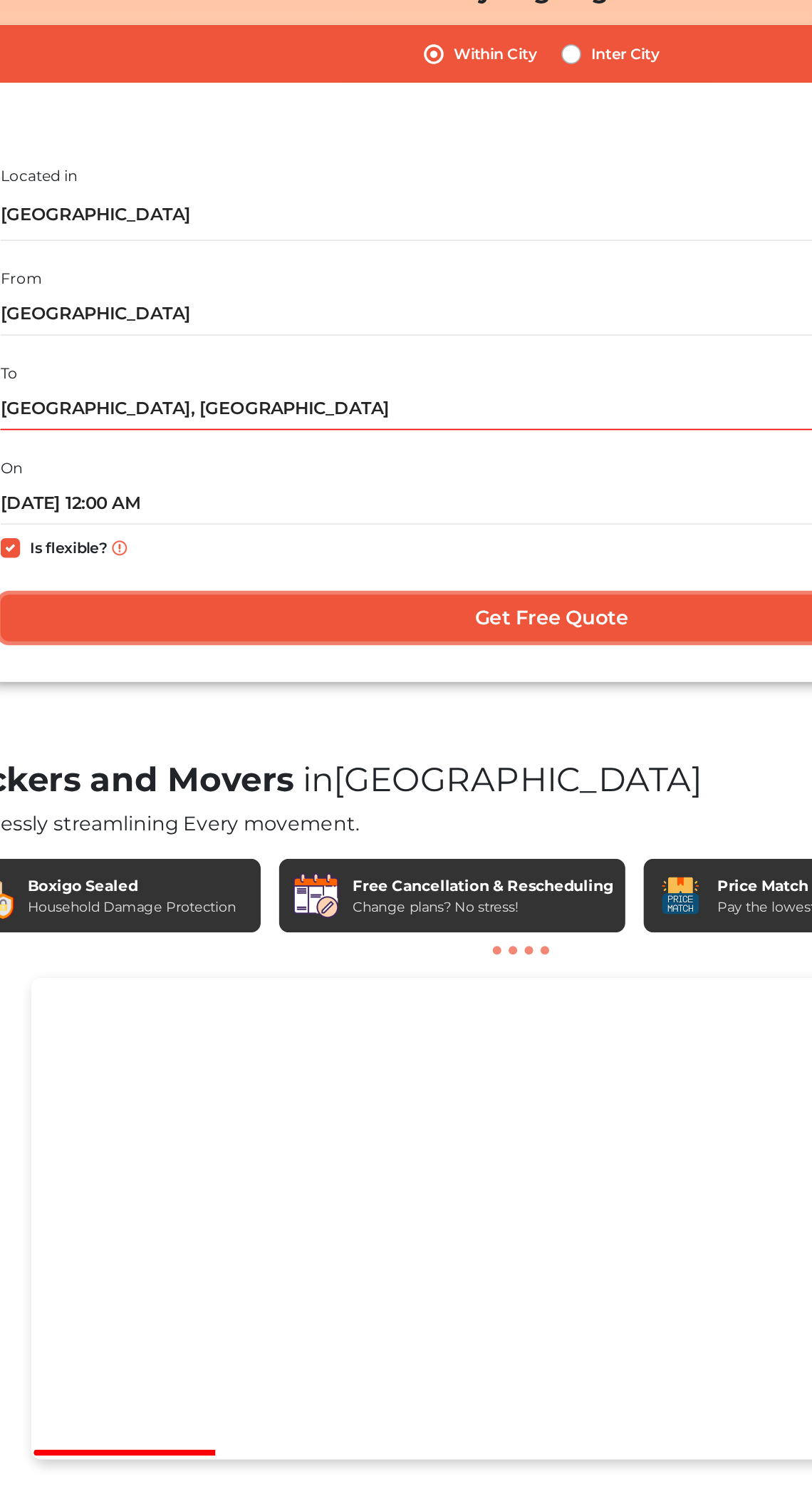
click at [454, 613] on input "Get Free Quote" at bounding box center [428, 613] width 640 height 27
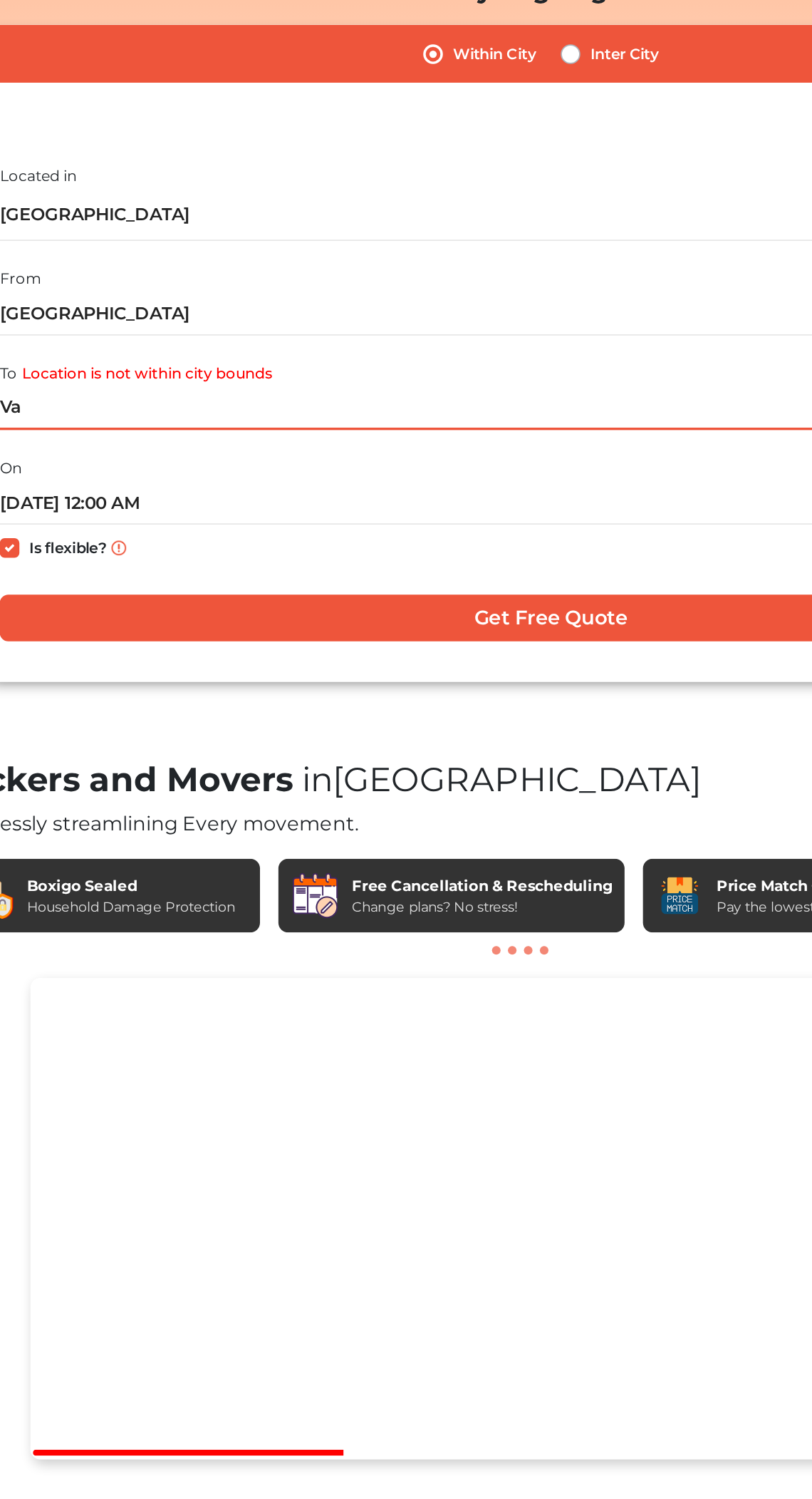
type input "V"
